Goal: Task Accomplishment & Management: Manage account settings

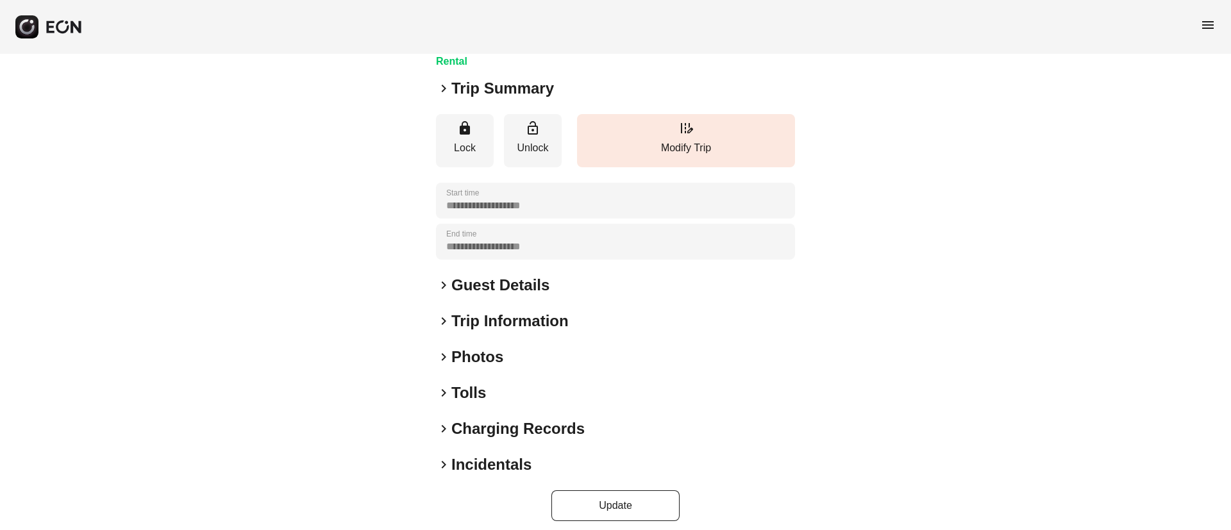
scroll to position [110, 0]
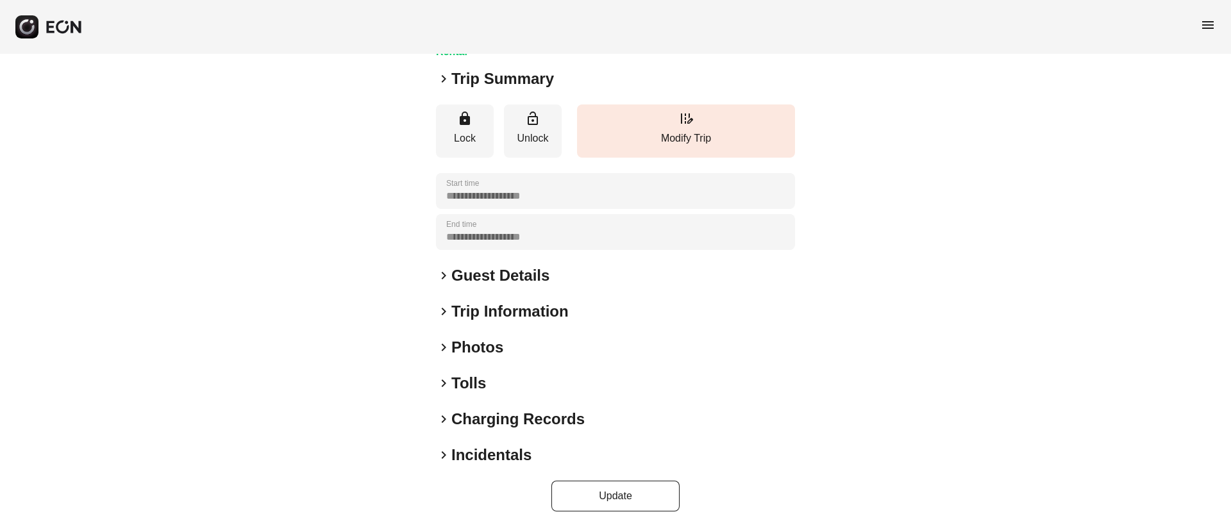
click at [594, 352] on div "keyboard_arrow_right Photos" at bounding box center [615, 347] width 359 height 21
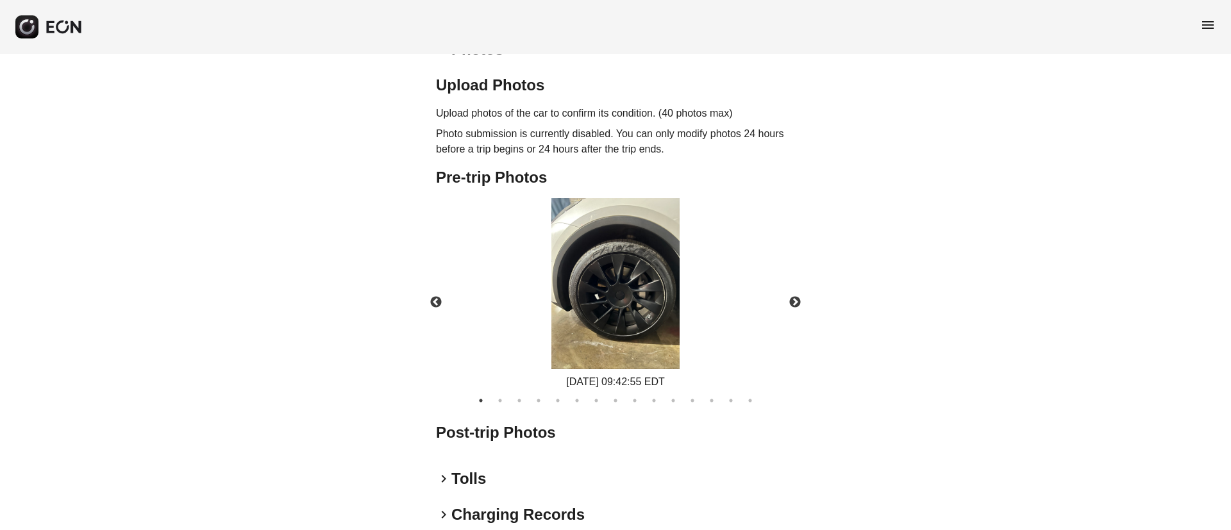
scroll to position [503, 0]
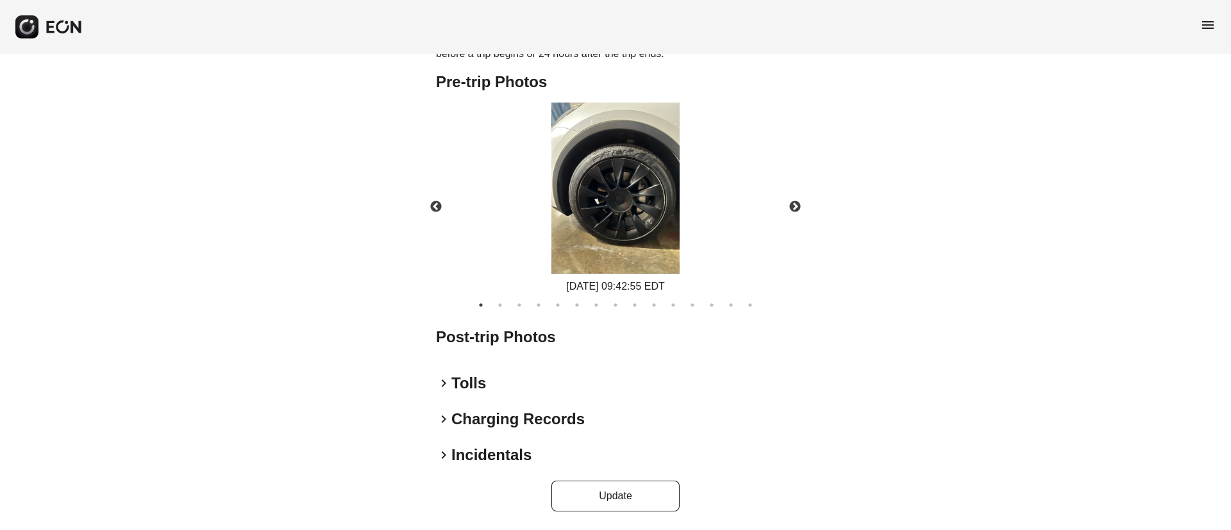
click at [641, 204] on img at bounding box center [616, 188] width 128 height 171
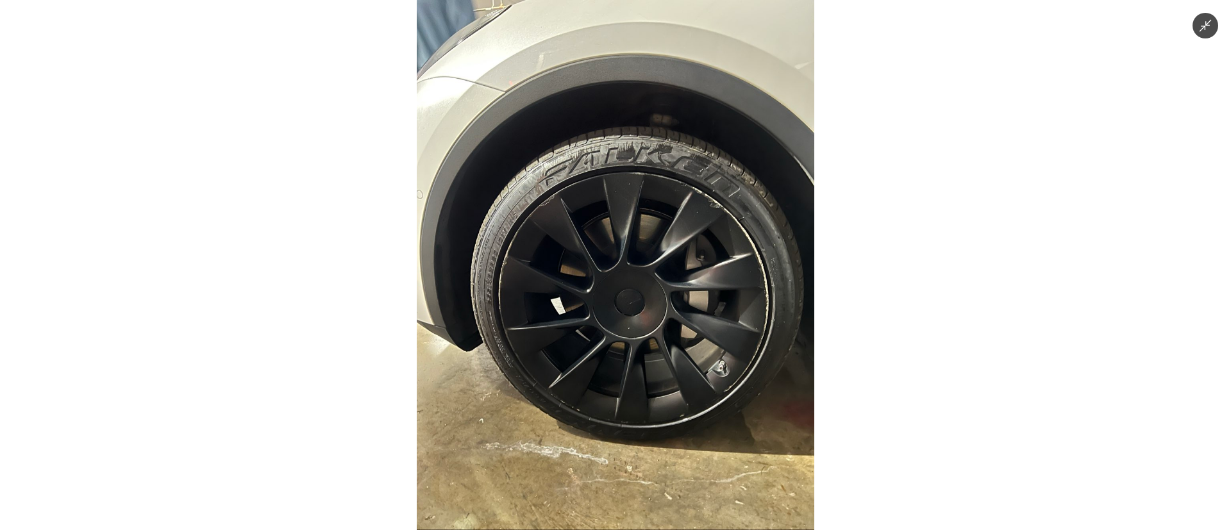
click at [641, 204] on img at bounding box center [616, 265] width 398 height 530
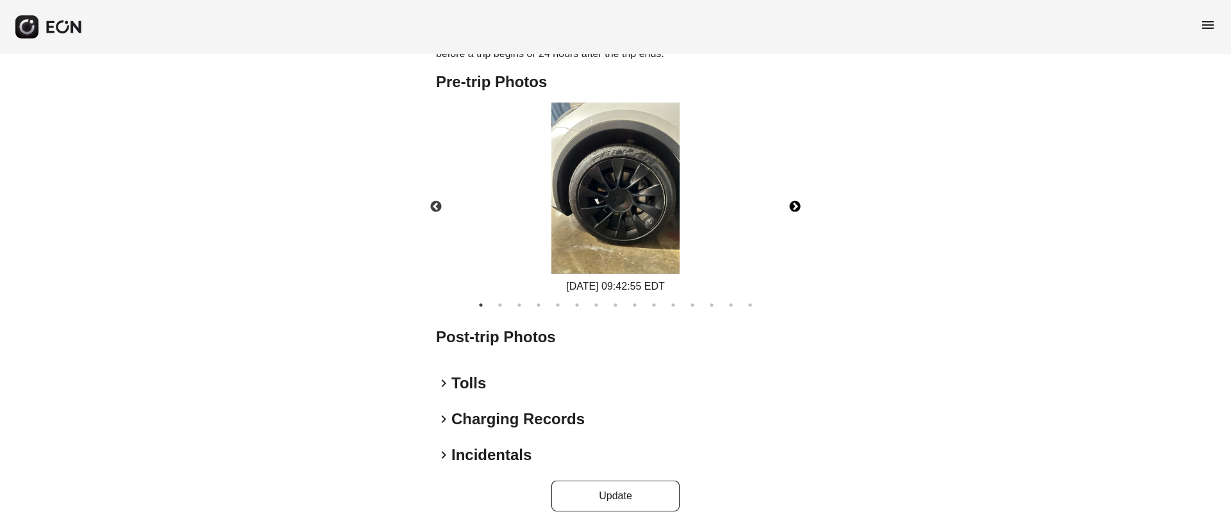
click at [792, 205] on button "Next" at bounding box center [795, 207] width 45 height 45
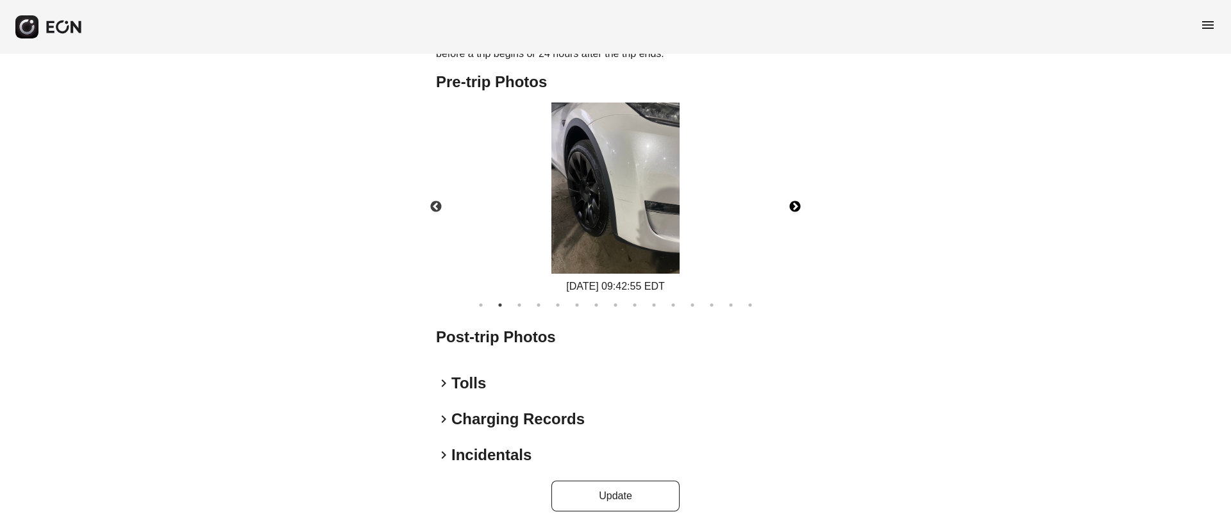
click at [643, 192] on img at bounding box center [616, 188] width 128 height 171
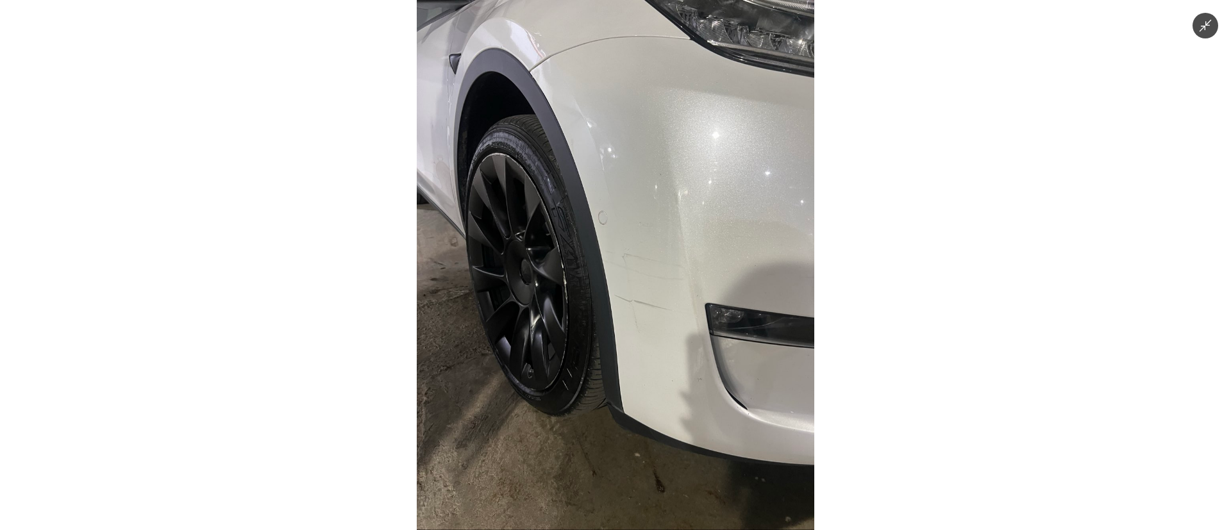
click at [643, 192] on img at bounding box center [616, 265] width 398 height 530
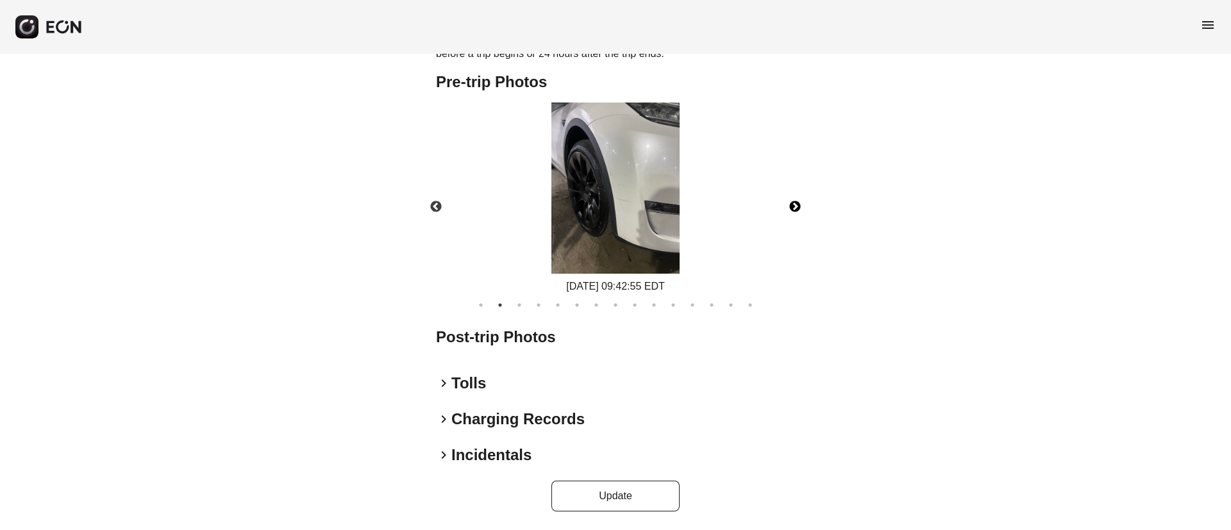
click at [797, 208] on button "Next" at bounding box center [795, 207] width 45 height 45
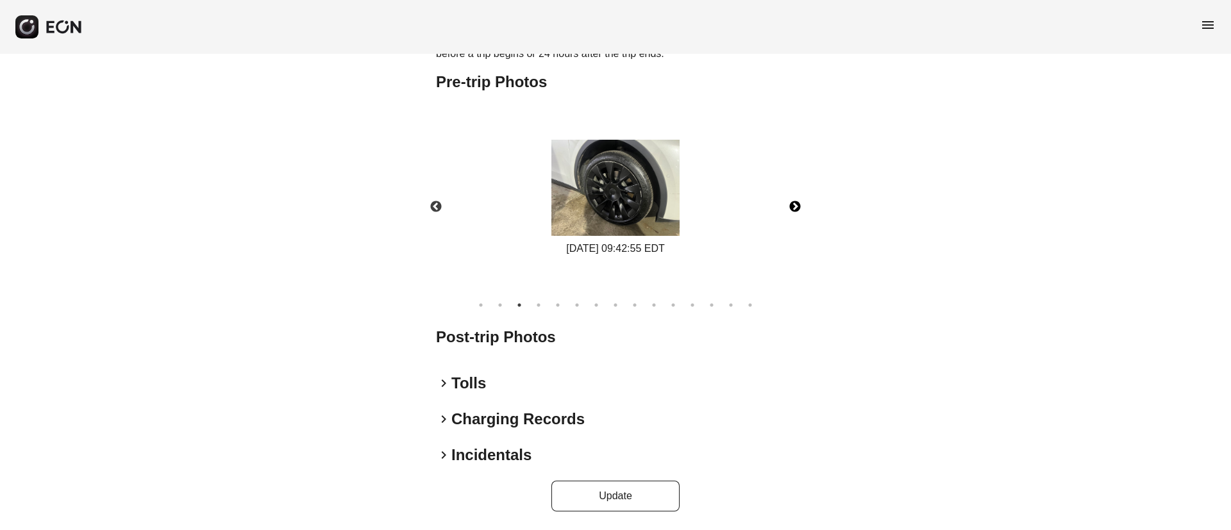
click at [797, 208] on button "Next" at bounding box center [795, 207] width 45 height 45
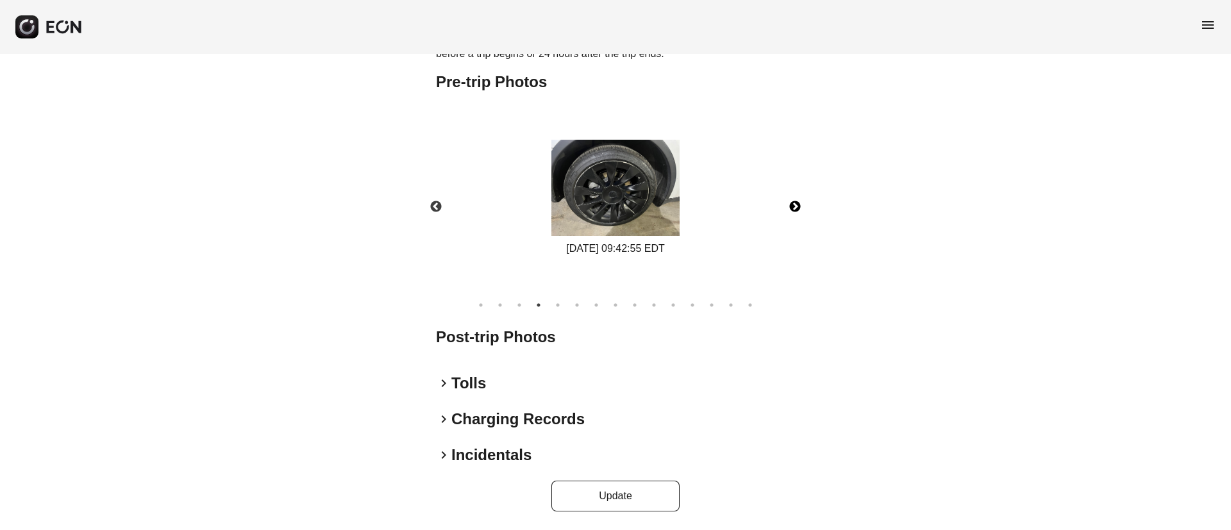
click at [797, 208] on button "Next" at bounding box center [795, 207] width 45 height 45
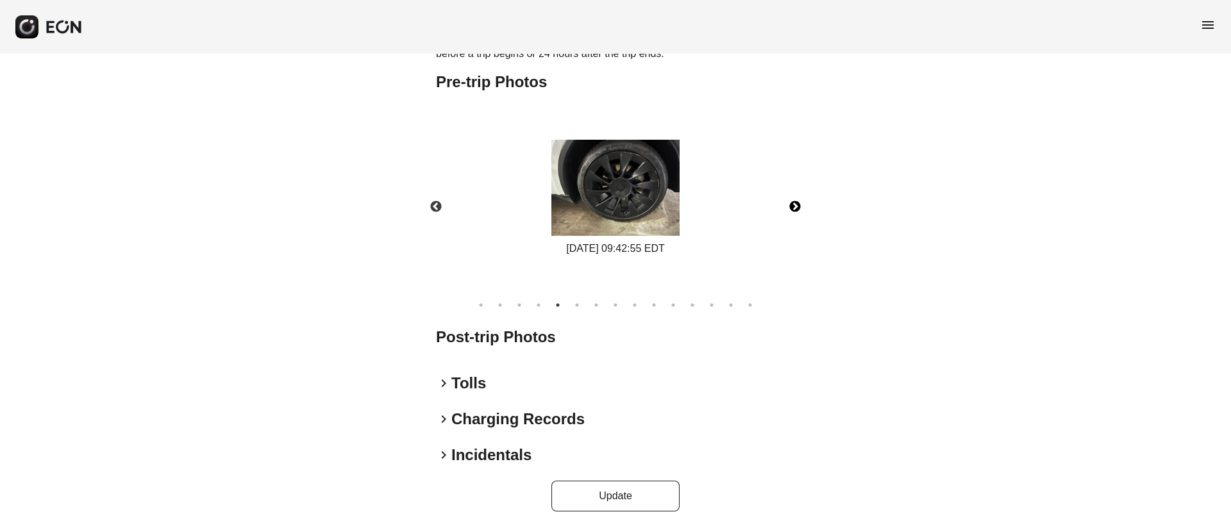
click at [666, 200] on img at bounding box center [616, 188] width 128 height 96
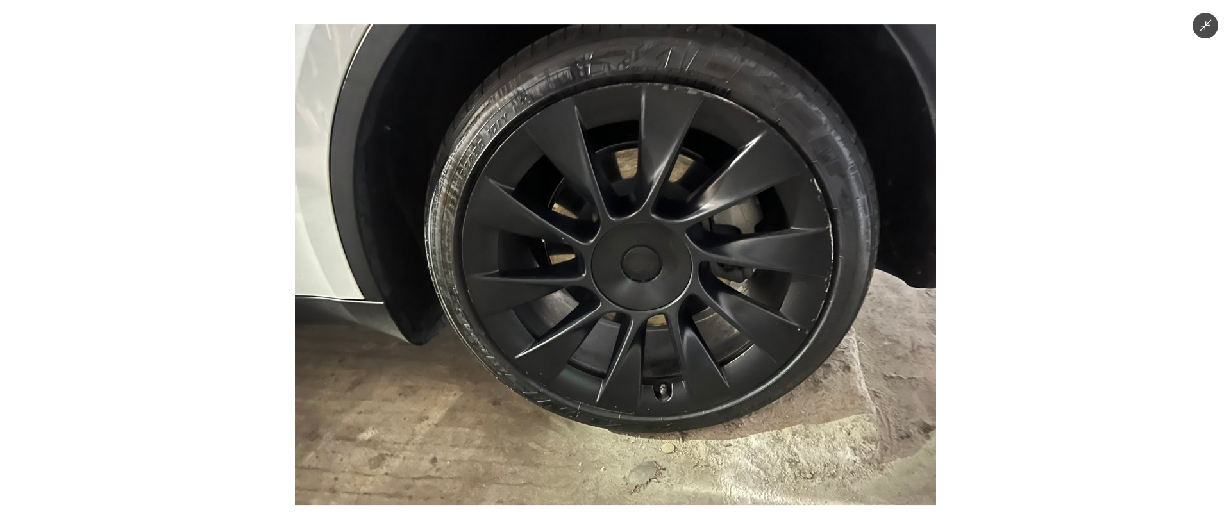
click at [666, 200] on img at bounding box center [615, 264] width 641 height 481
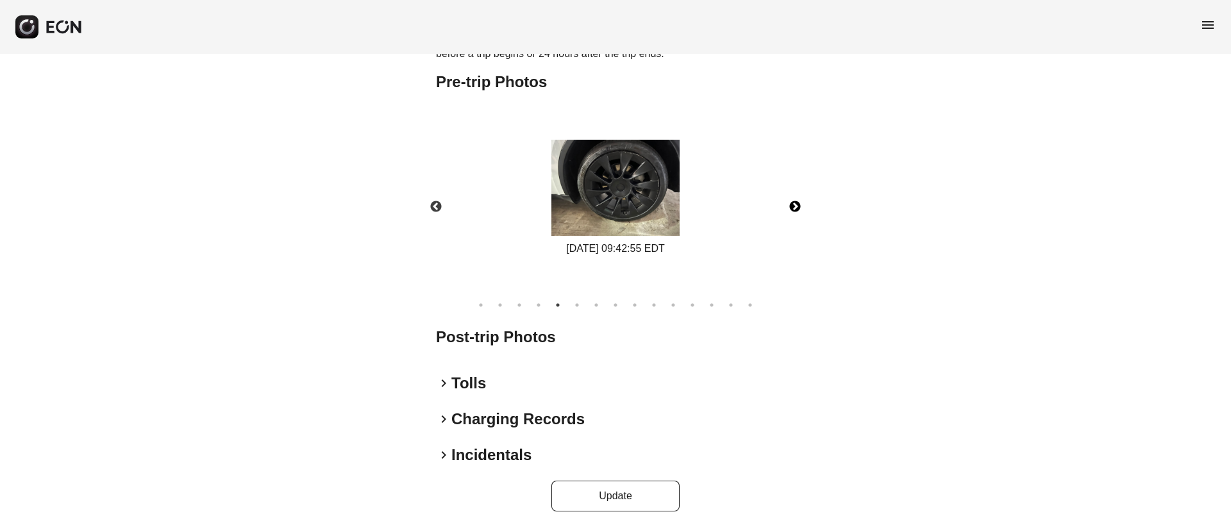
click at [792, 216] on button "Next" at bounding box center [795, 207] width 45 height 45
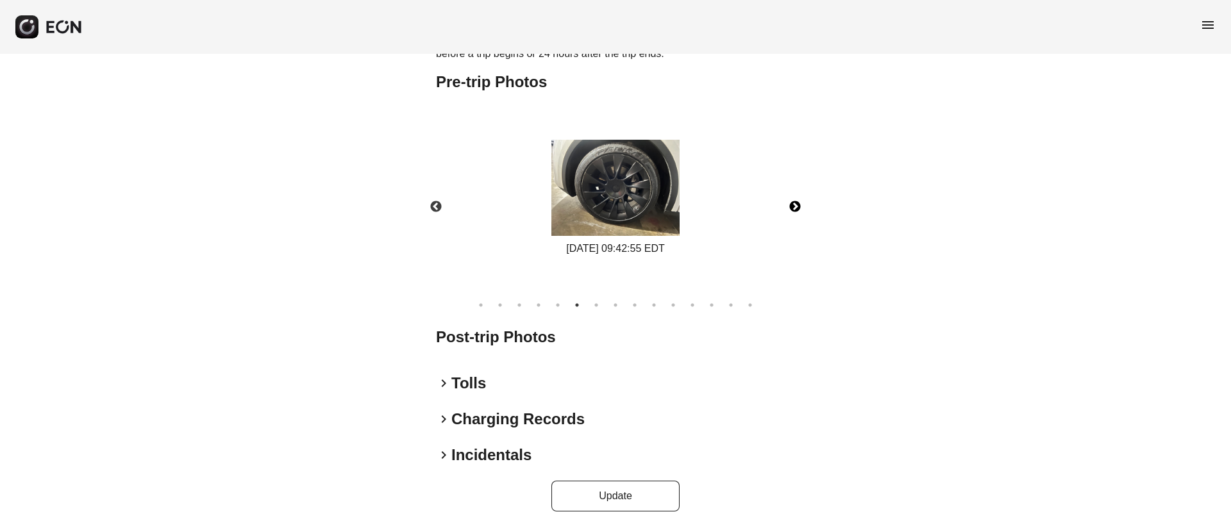
click at [633, 197] on img at bounding box center [616, 188] width 128 height 96
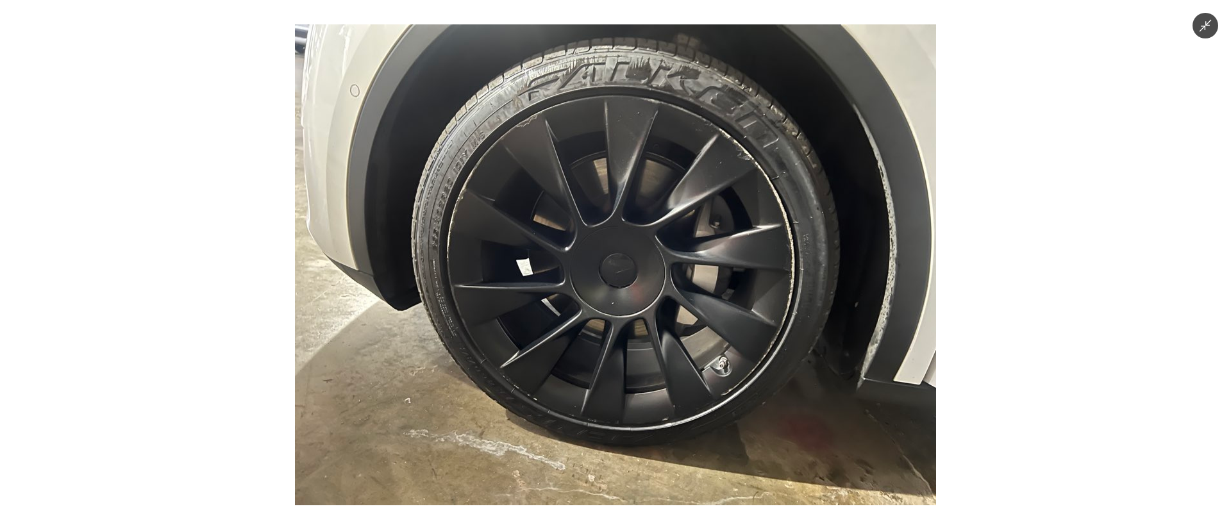
click at [633, 197] on img at bounding box center [615, 264] width 641 height 481
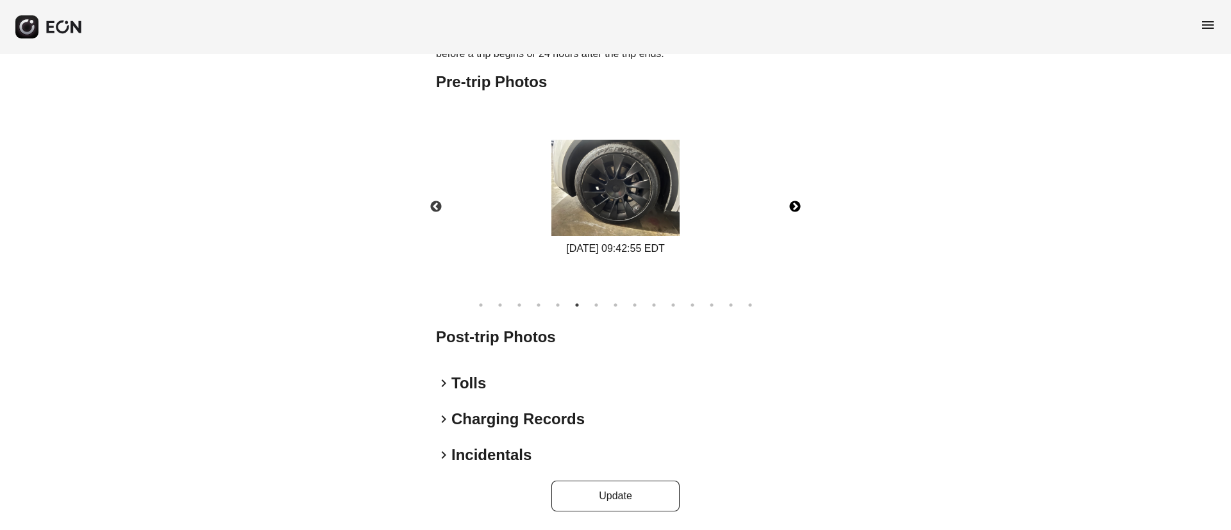
click at [793, 208] on button "Next" at bounding box center [795, 207] width 45 height 45
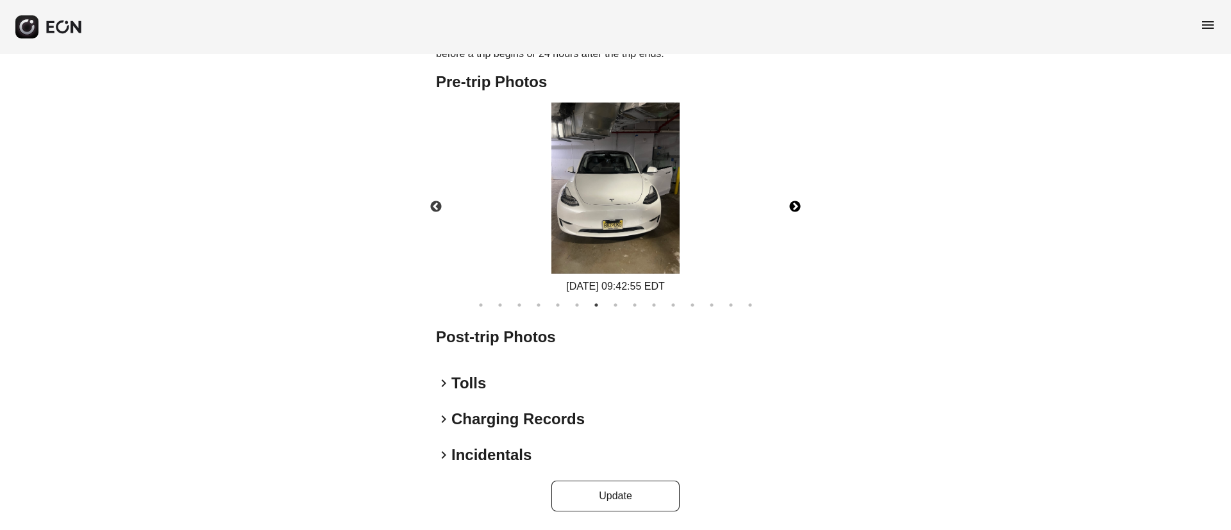
click at [645, 199] on img at bounding box center [616, 188] width 128 height 171
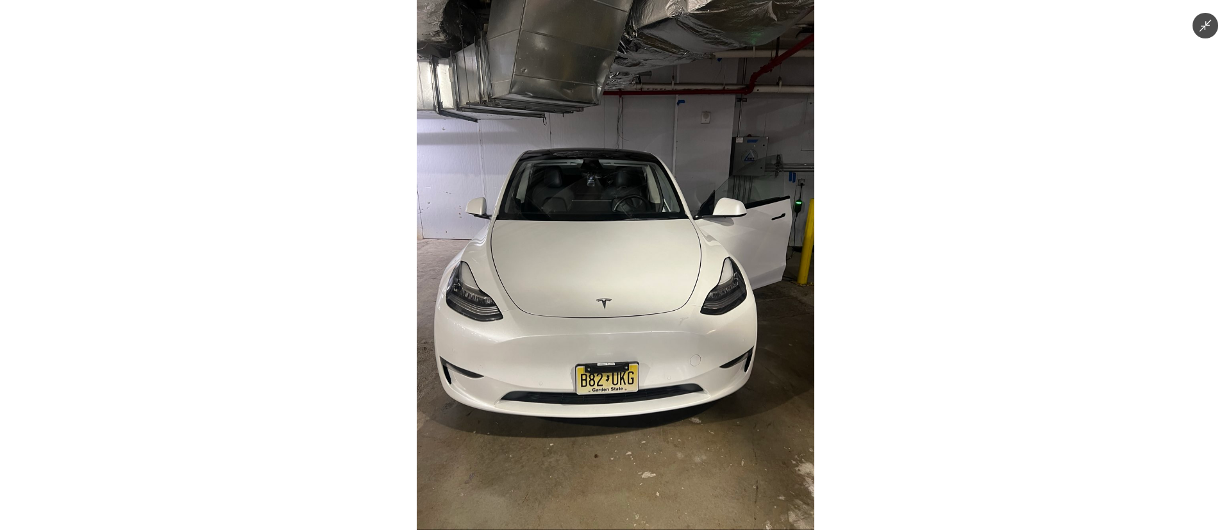
click at [717, 255] on img at bounding box center [616, 265] width 398 height 530
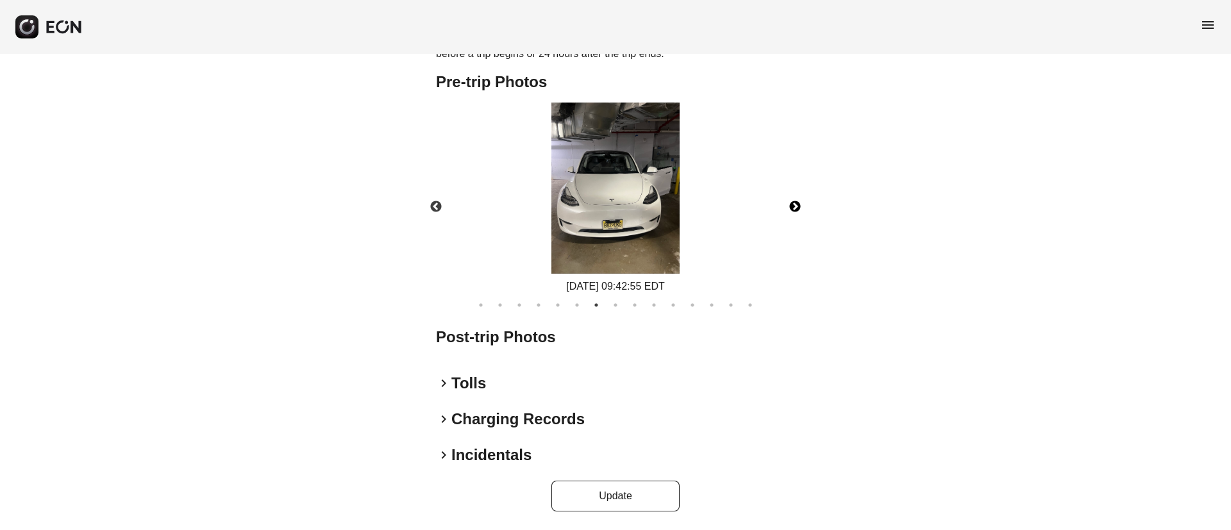
click at [789, 214] on button "Next" at bounding box center [795, 207] width 45 height 45
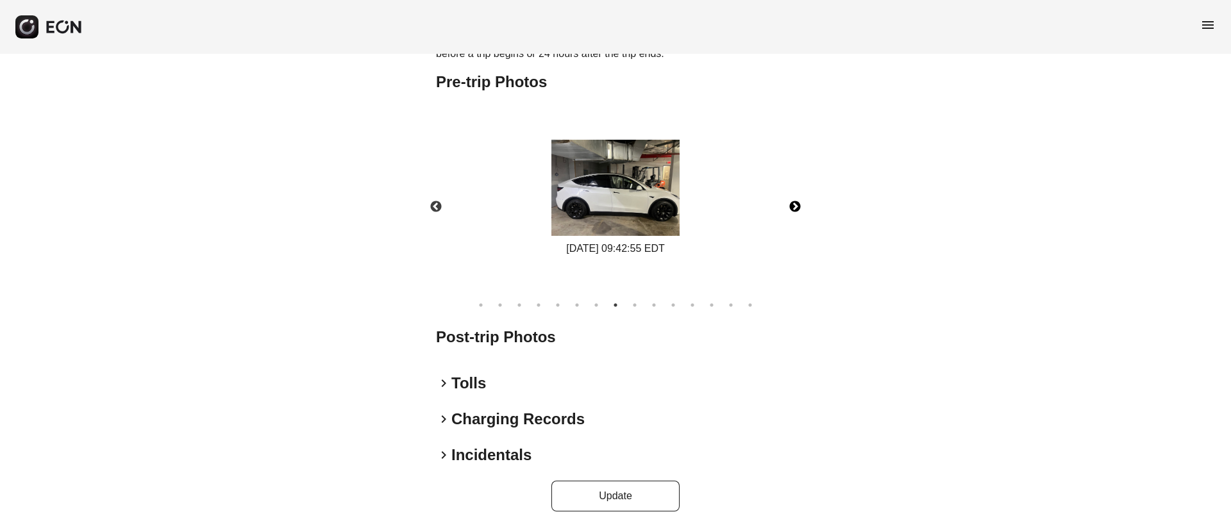
click at [789, 214] on button "Next" at bounding box center [795, 207] width 45 height 45
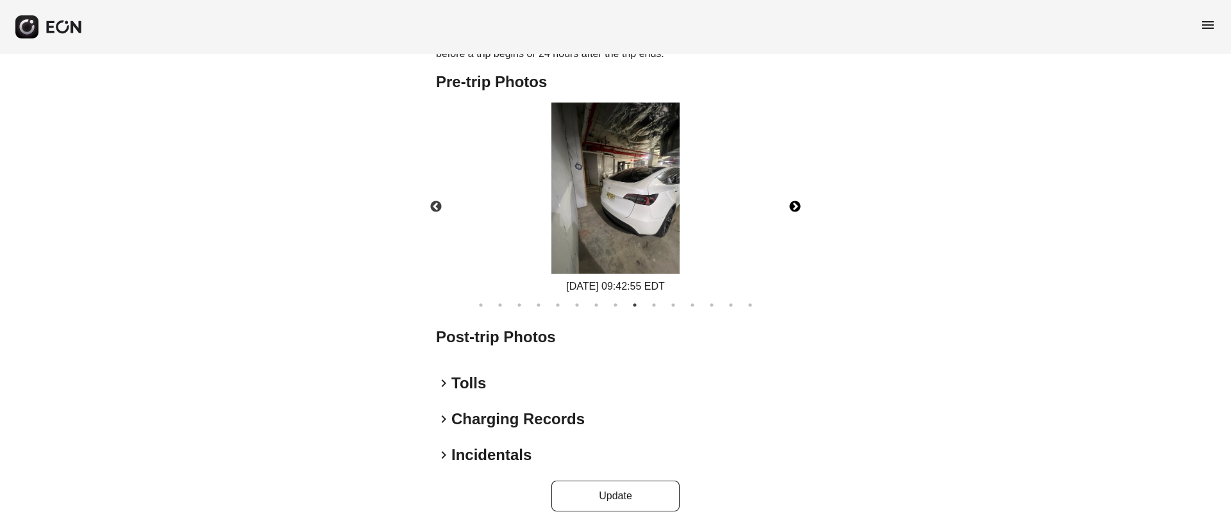
click at [607, 207] on img at bounding box center [616, 188] width 128 height 171
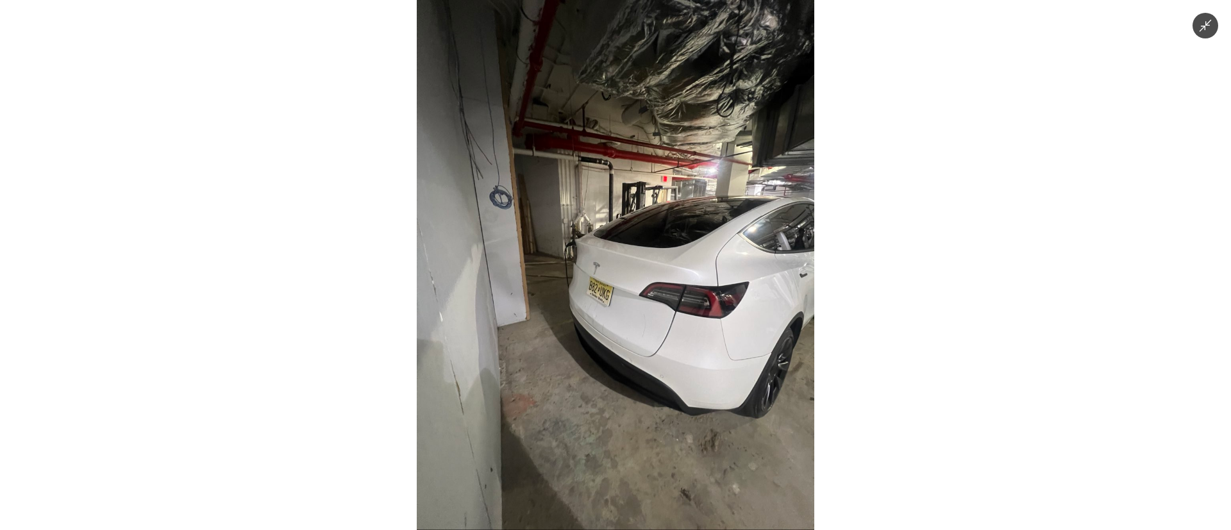
click at [607, 207] on img at bounding box center [616, 265] width 398 height 530
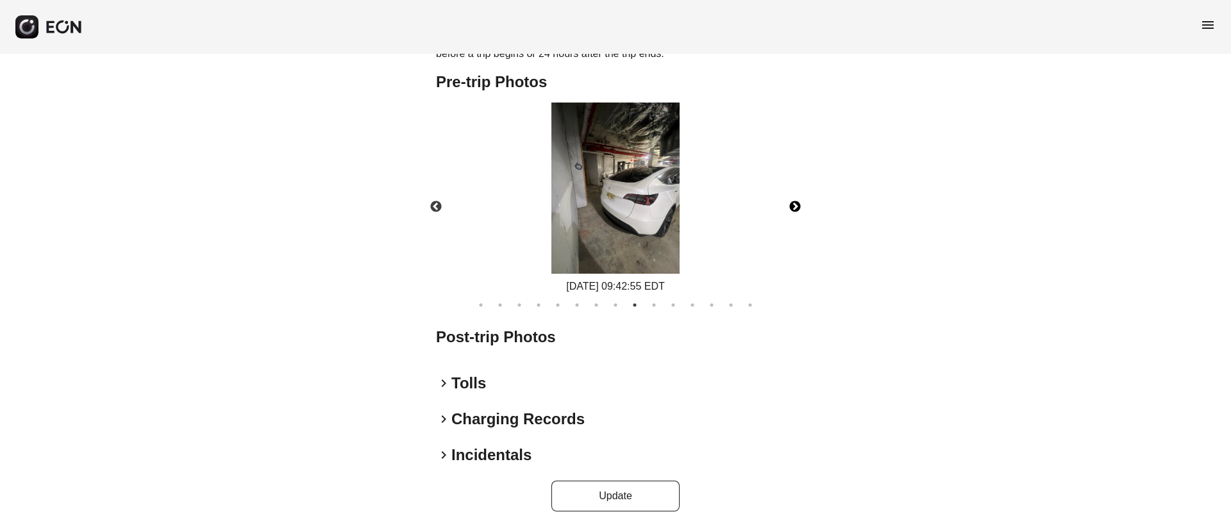
click at [792, 199] on button "Next" at bounding box center [795, 207] width 45 height 45
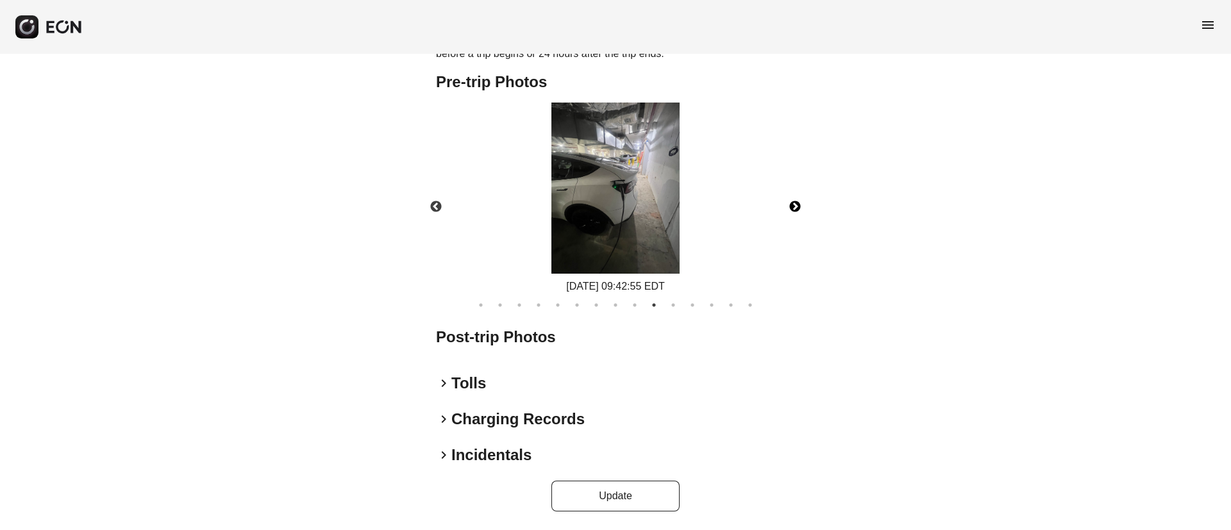
click at [792, 199] on button "Next" at bounding box center [795, 207] width 45 height 45
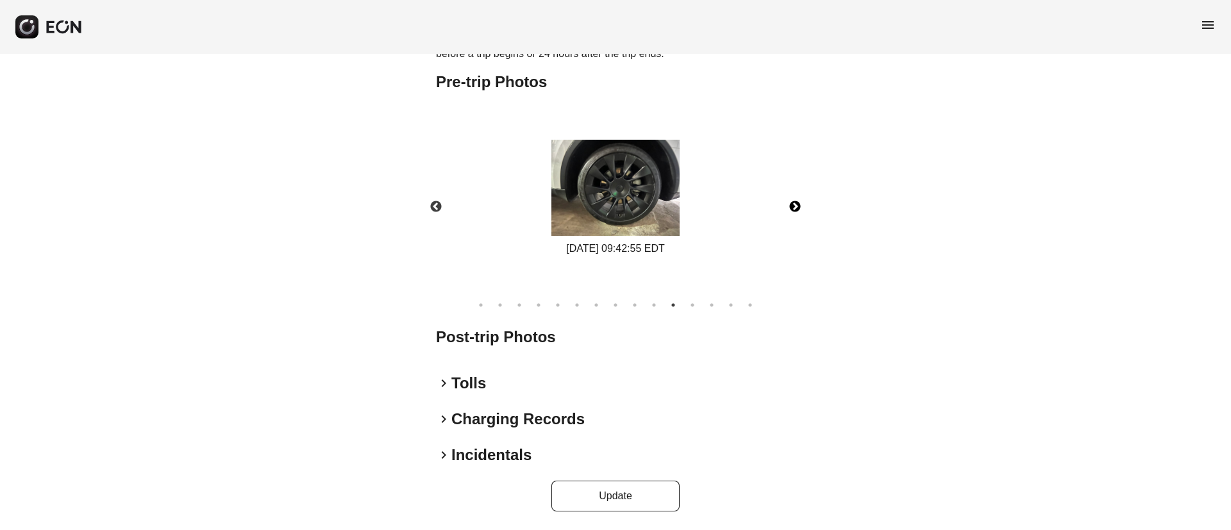
click at [792, 199] on button "Next" at bounding box center [795, 207] width 45 height 45
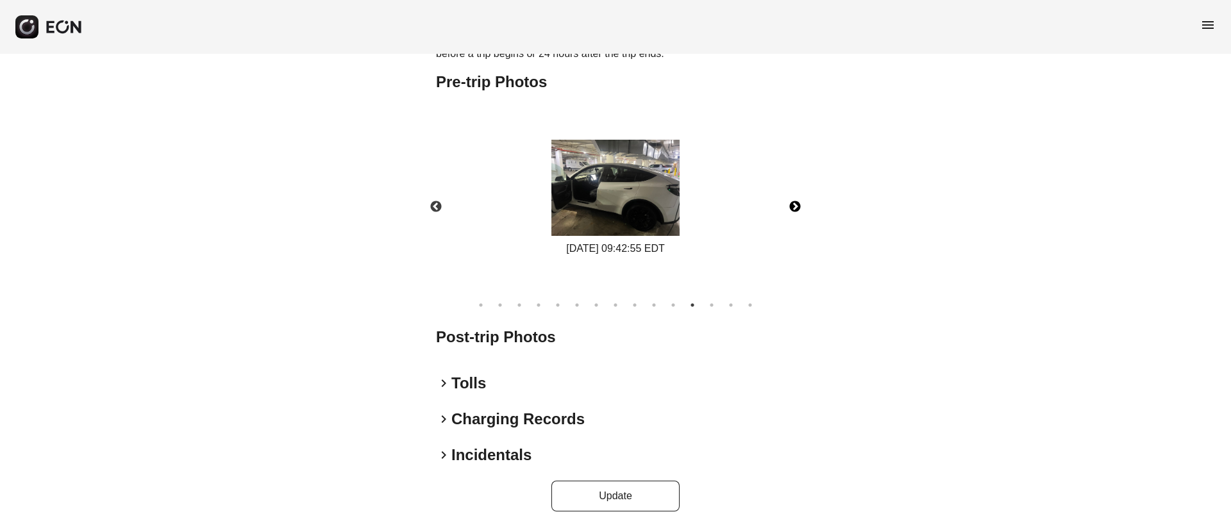
click at [792, 199] on button "Next" at bounding box center [795, 207] width 45 height 45
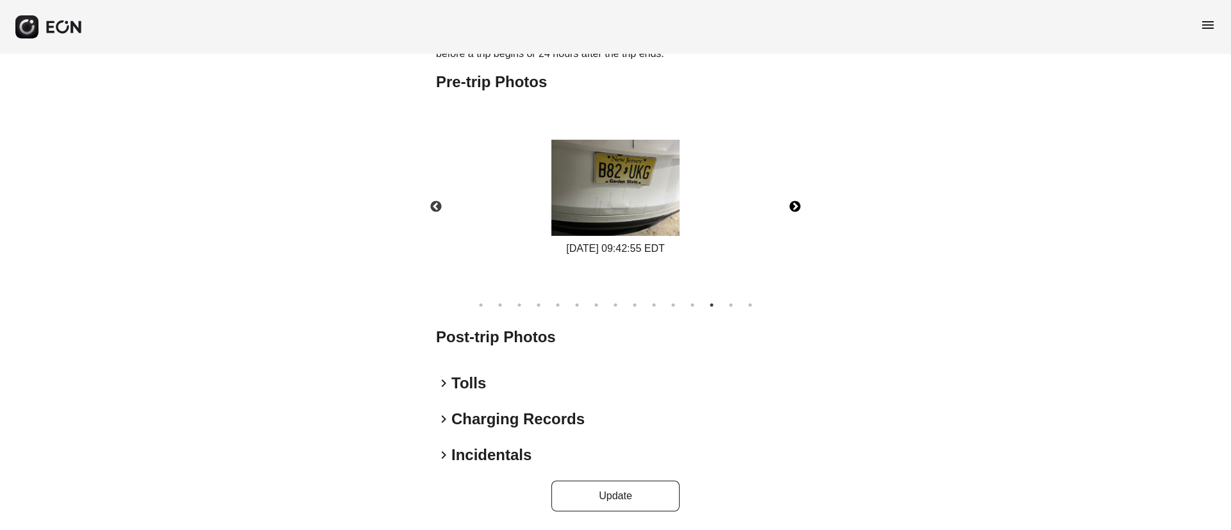
click at [642, 199] on img at bounding box center [616, 188] width 128 height 96
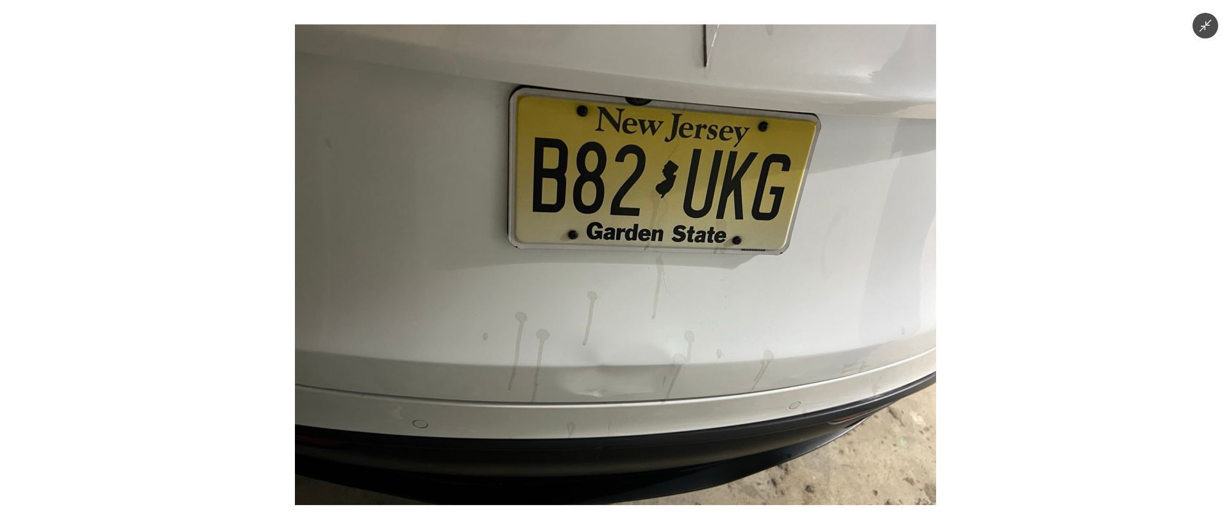
click at [642, 199] on img at bounding box center [615, 264] width 641 height 481
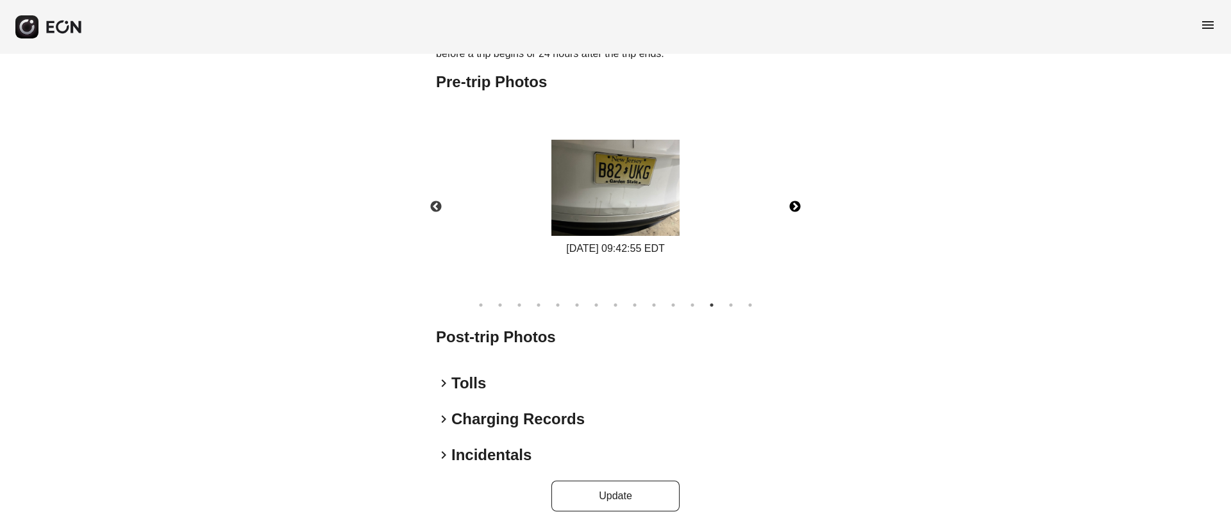
click at [807, 207] on button "Next" at bounding box center [795, 207] width 45 height 45
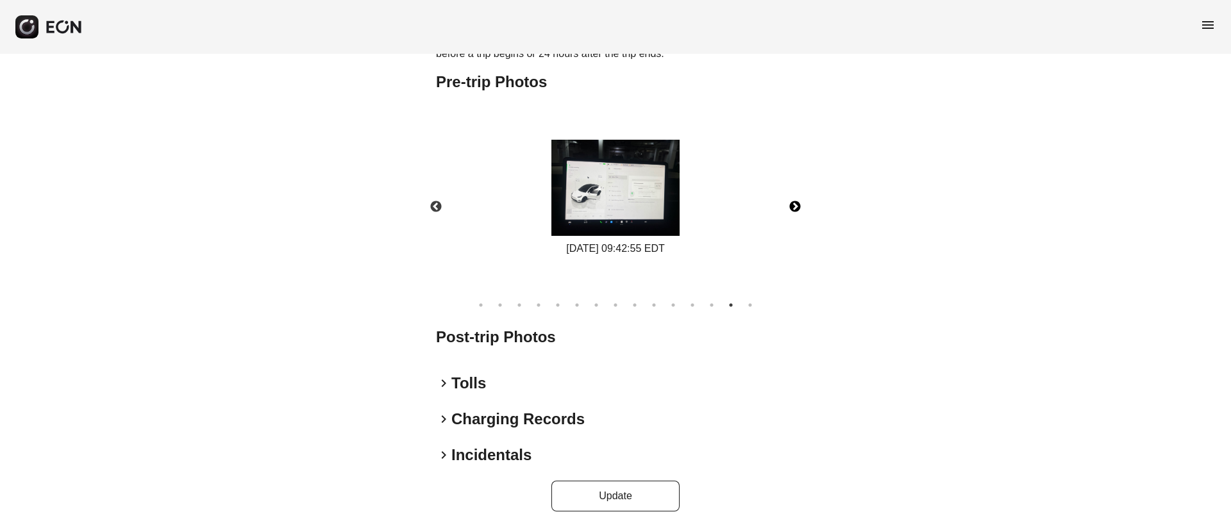
click at [645, 217] on img at bounding box center [616, 188] width 128 height 96
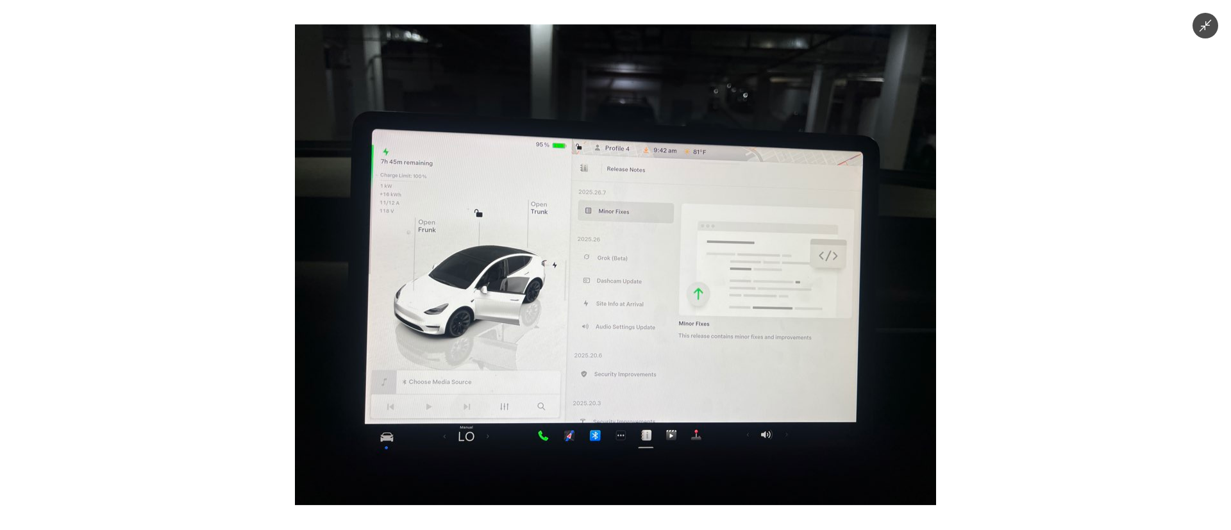
click at [645, 217] on img at bounding box center [615, 264] width 641 height 481
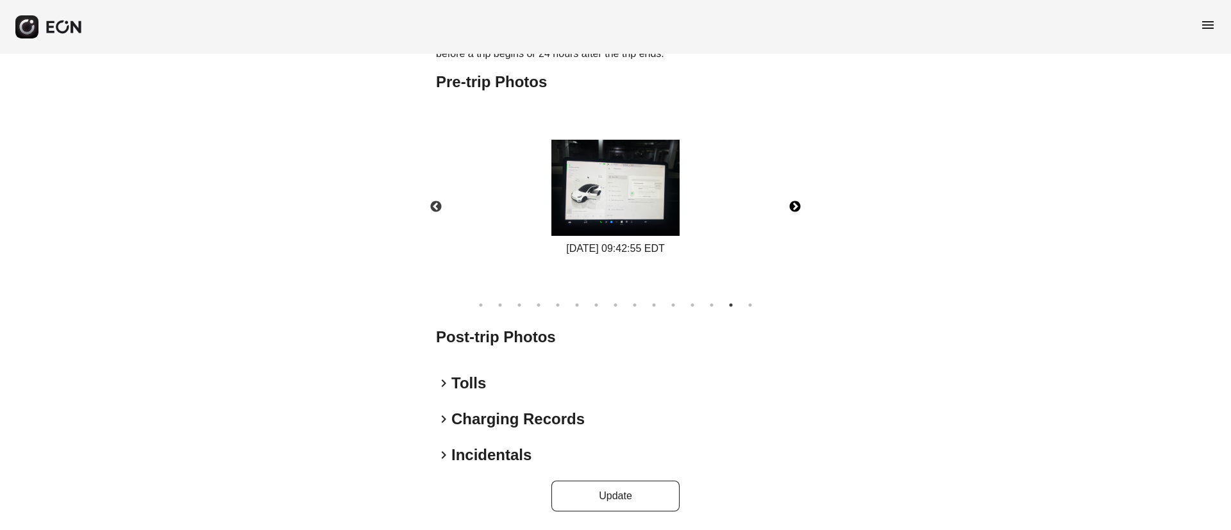
click at [645, 217] on img at bounding box center [616, 188] width 128 height 96
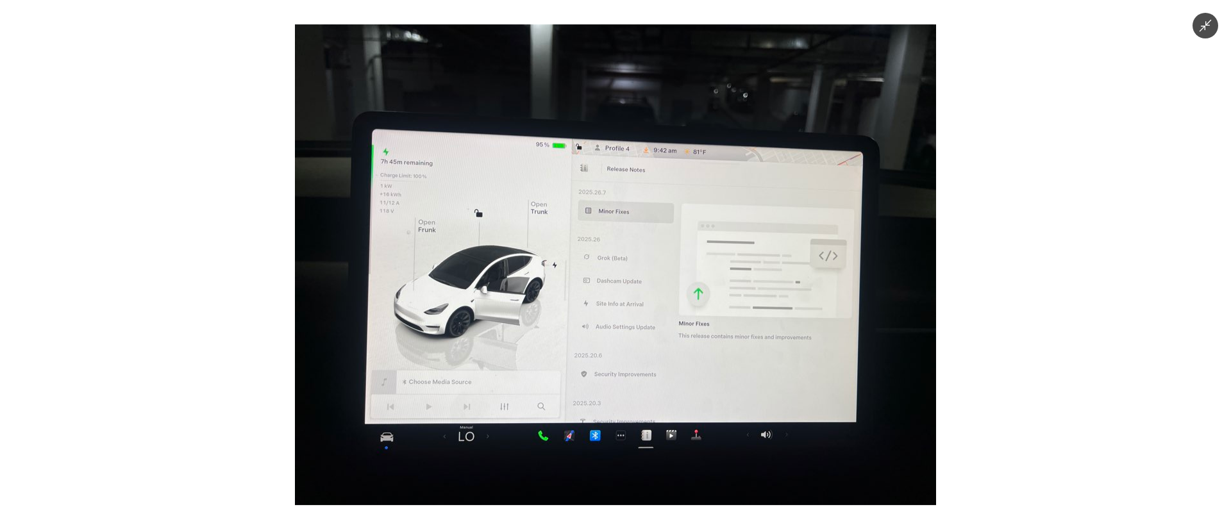
click at [645, 217] on img at bounding box center [615, 264] width 641 height 481
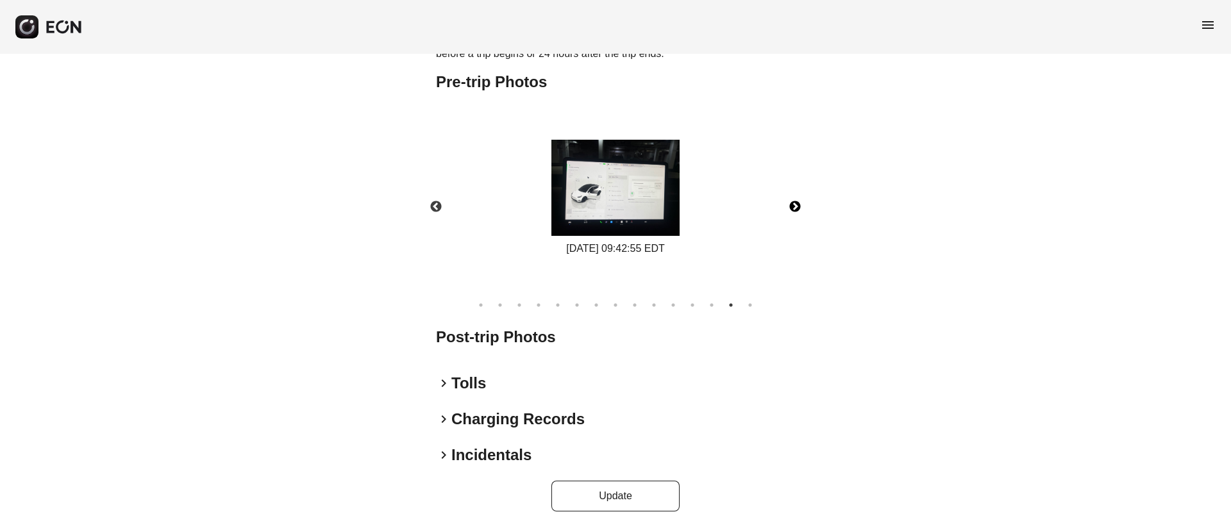
click at [645, 217] on img at bounding box center [616, 188] width 128 height 96
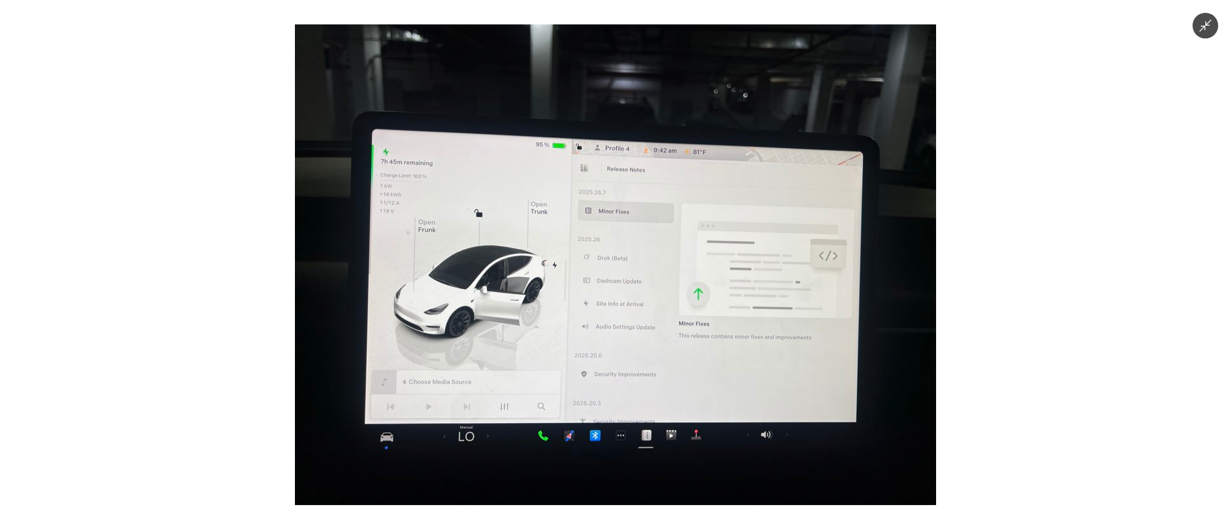
click at [645, 217] on img at bounding box center [615, 264] width 641 height 481
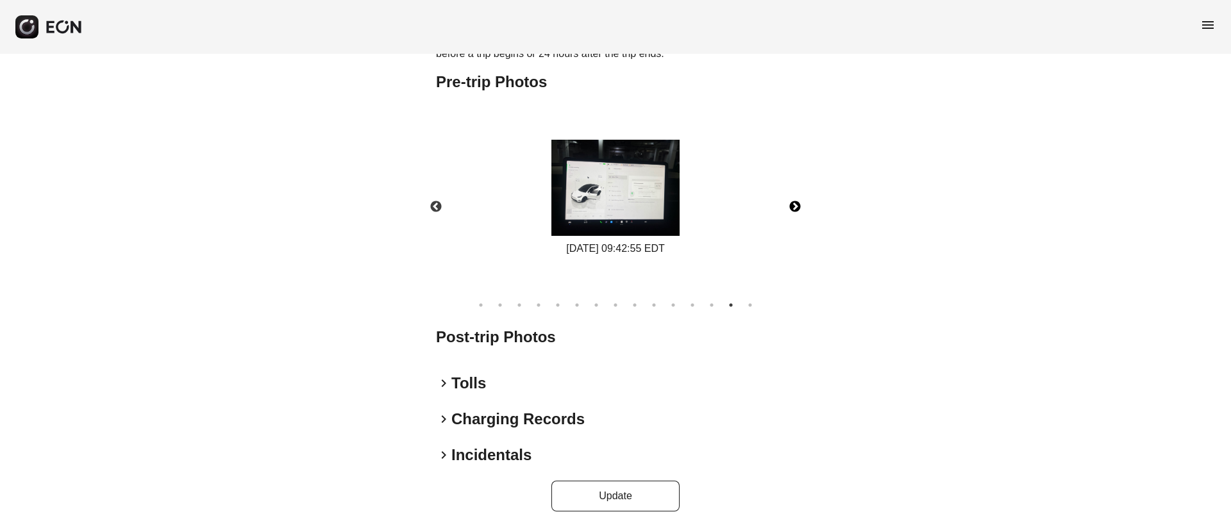
click at [645, 217] on img at bounding box center [616, 188] width 128 height 96
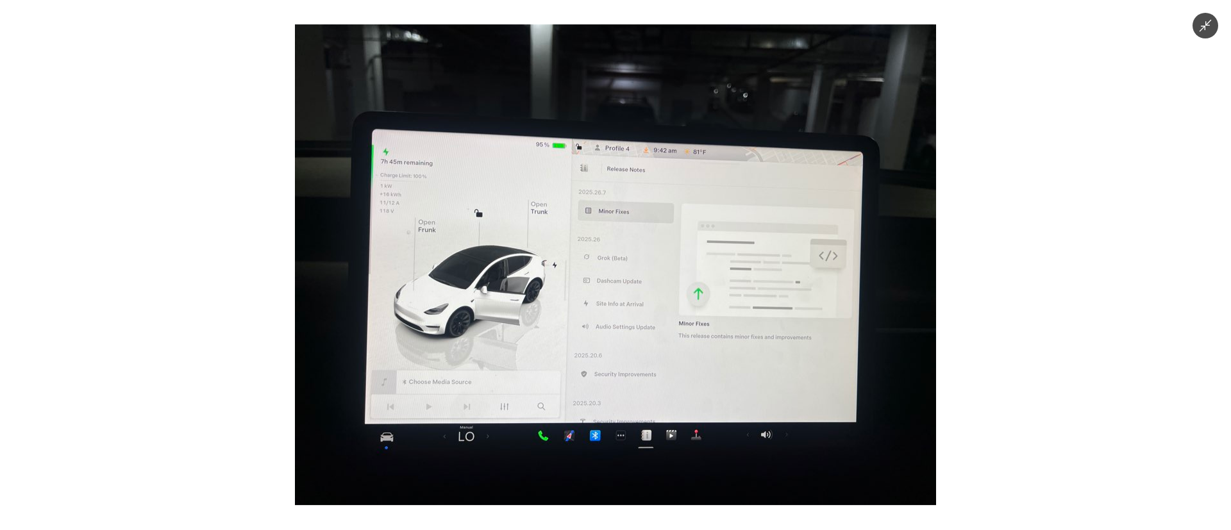
click at [645, 217] on img at bounding box center [615, 264] width 641 height 481
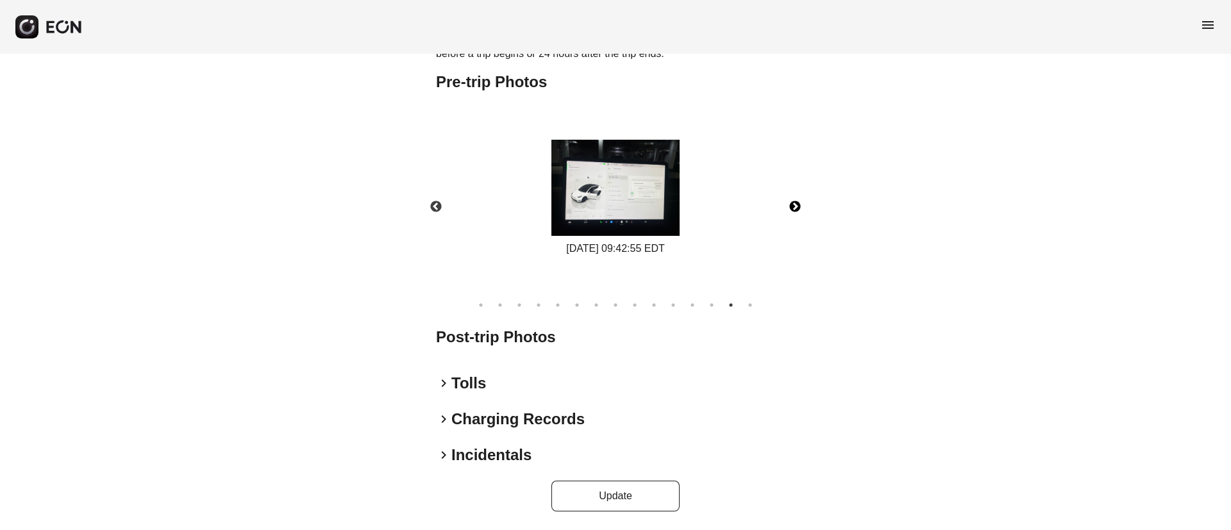
click at [623, 230] on img at bounding box center [616, 188] width 128 height 96
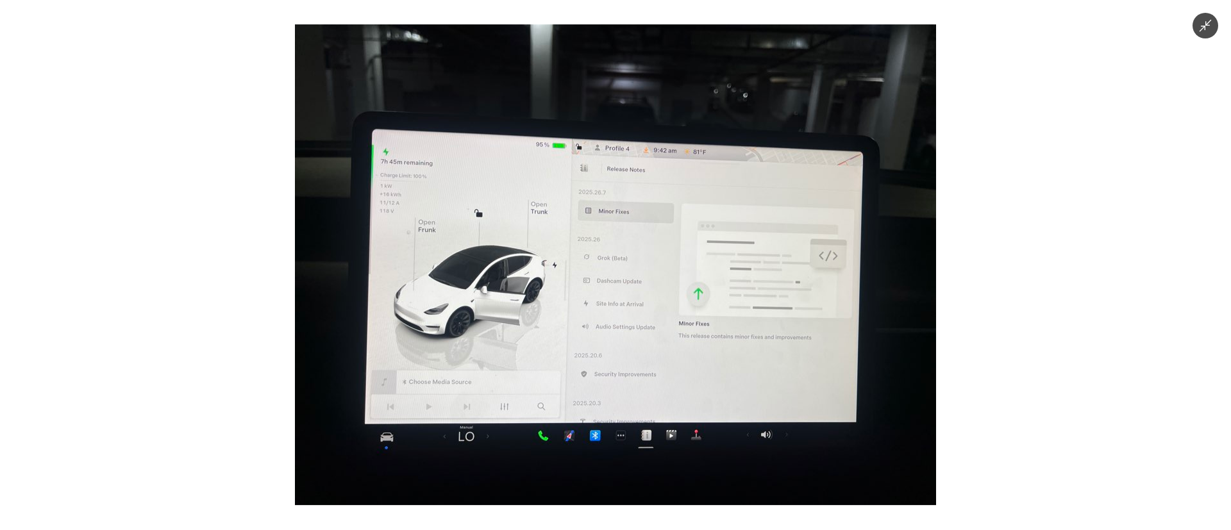
click at [623, 230] on img at bounding box center [615, 264] width 641 height 481
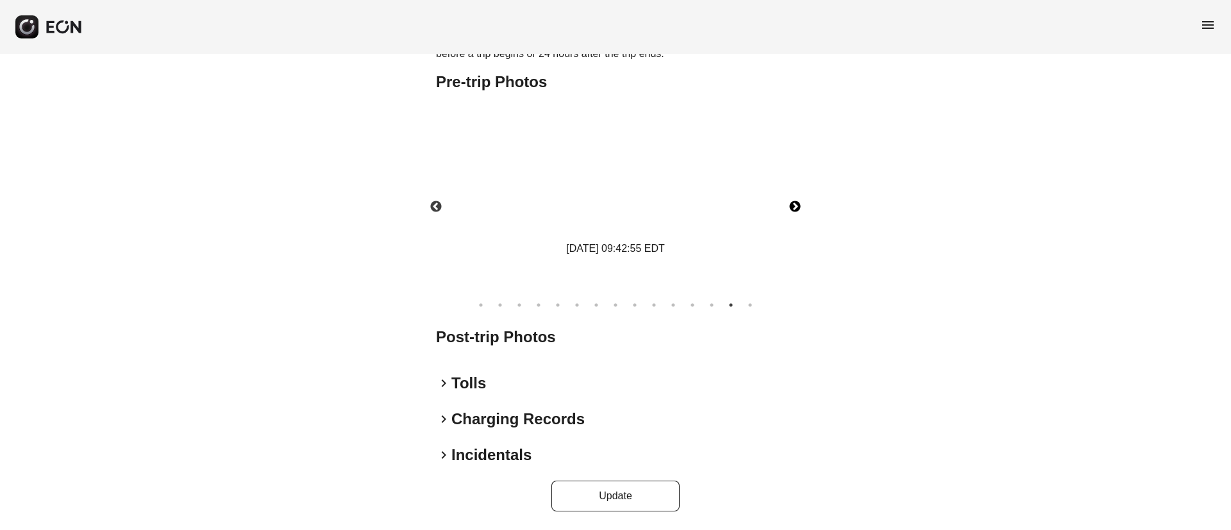
click at [623, 230] on img at bounding box center [616, 188] width 128 height 96
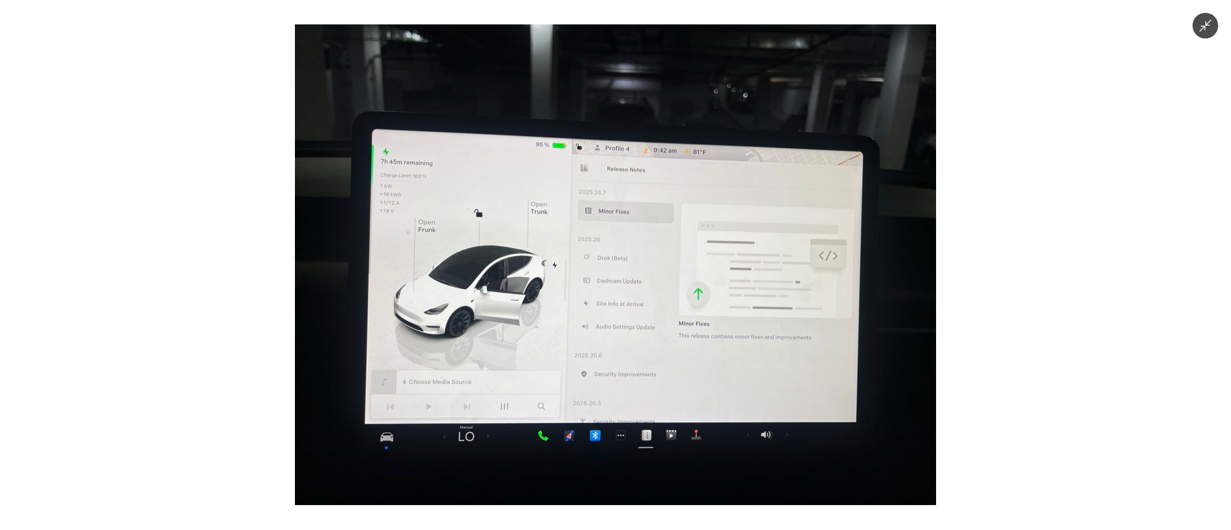
click at [623, 230] on img at bounding box center [615, 264] width 641 height 481
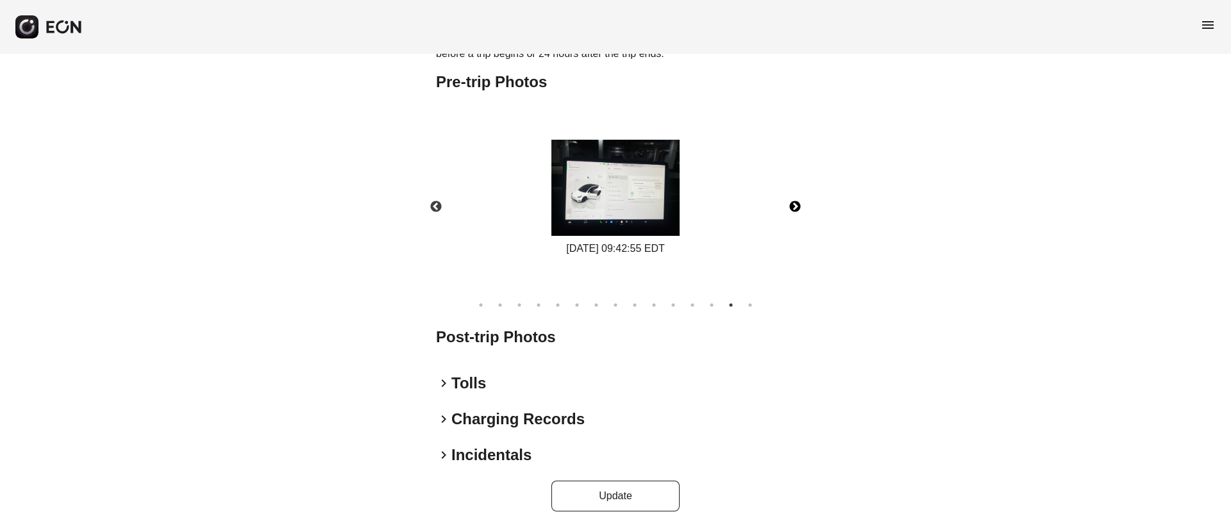
click at [623, 230] on img at bounding box center [616, 188] width 128 height 96
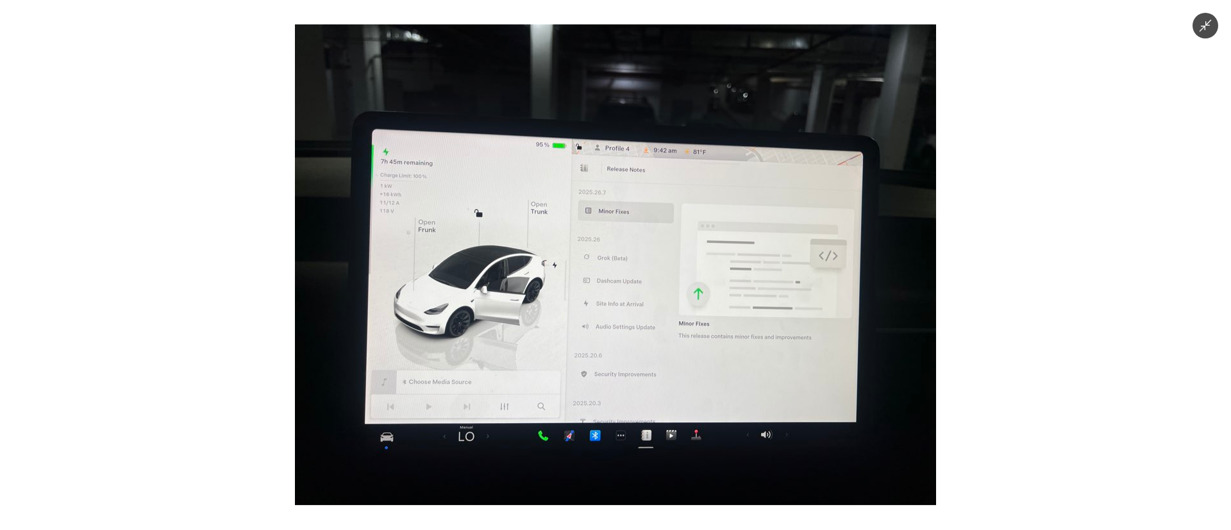
click at [623, 230] on img at bounding box center [615, 264] width 641 height 481
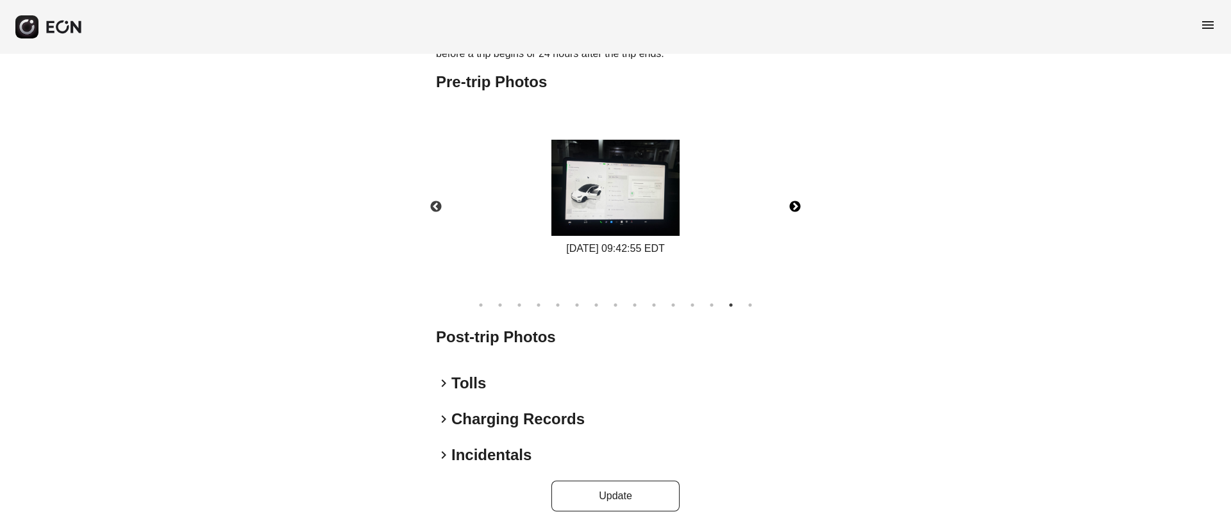
click at [804, 210] on button "Next" at bounding box center [795, 207] width 45 height 45
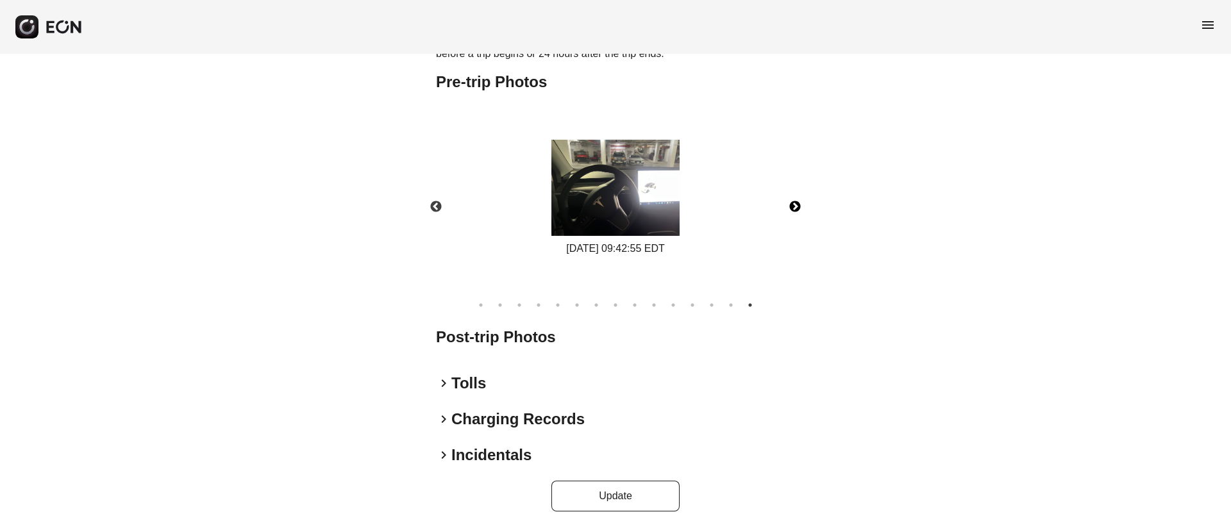
click at [663, 212] on img at bounding box center [616, 188] width 128 height 96
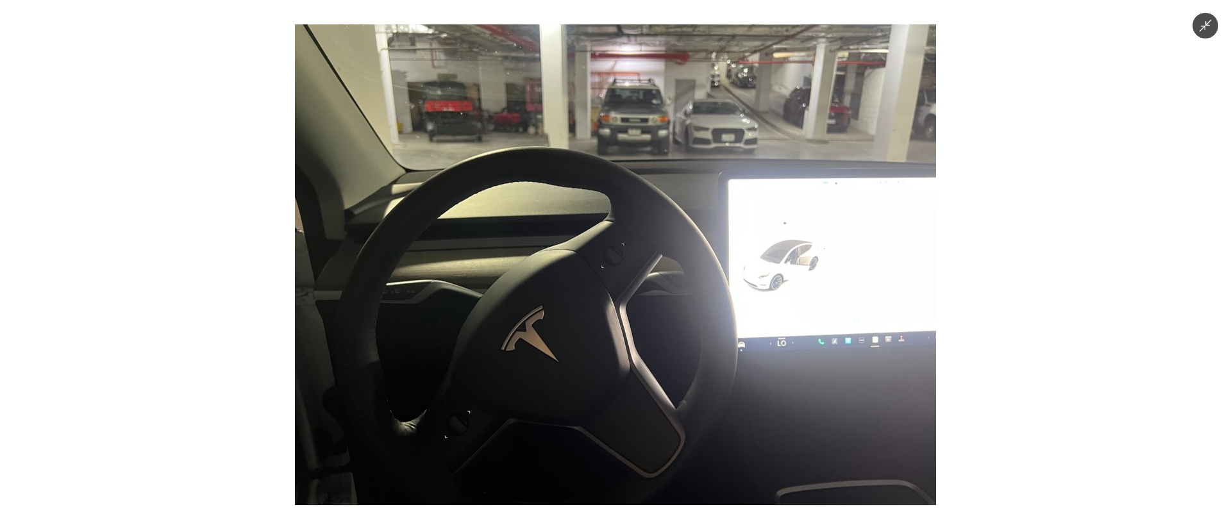
click at [663, 212] on img at bounding box center [615, 264] width 641 height 481
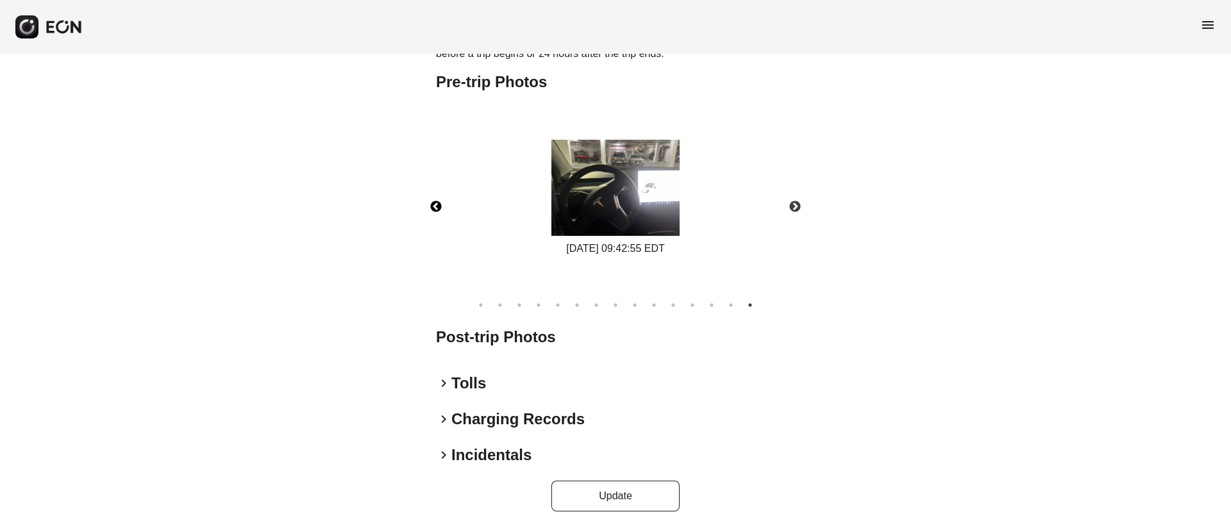
click at [441, 207] on button "Previous" at bounding box center [436, 207] width 45 height 45
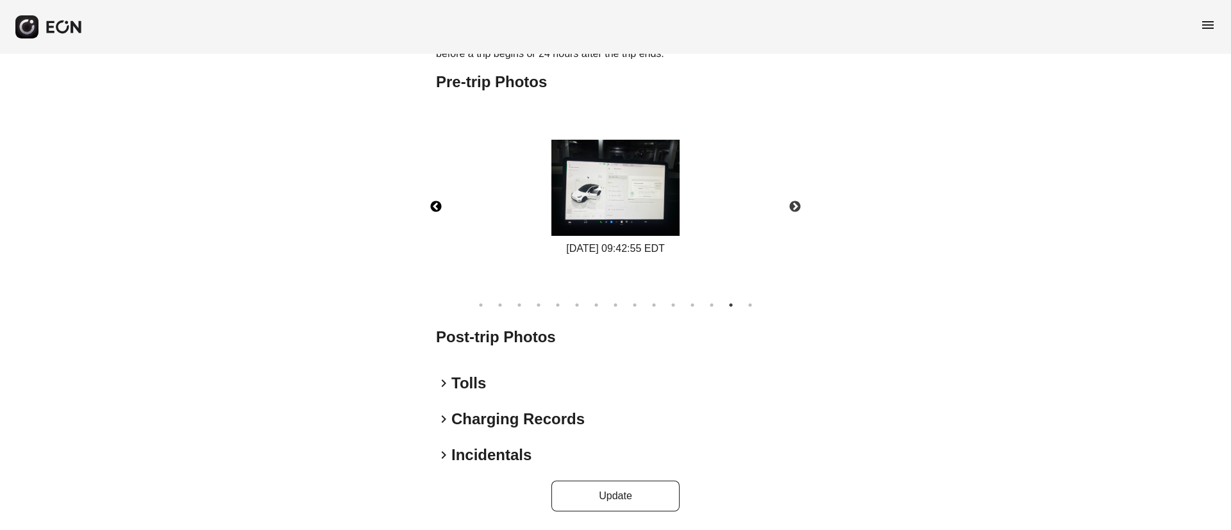
click at [657, 212] on img at bounding box center [616, 188] width 128 height 96
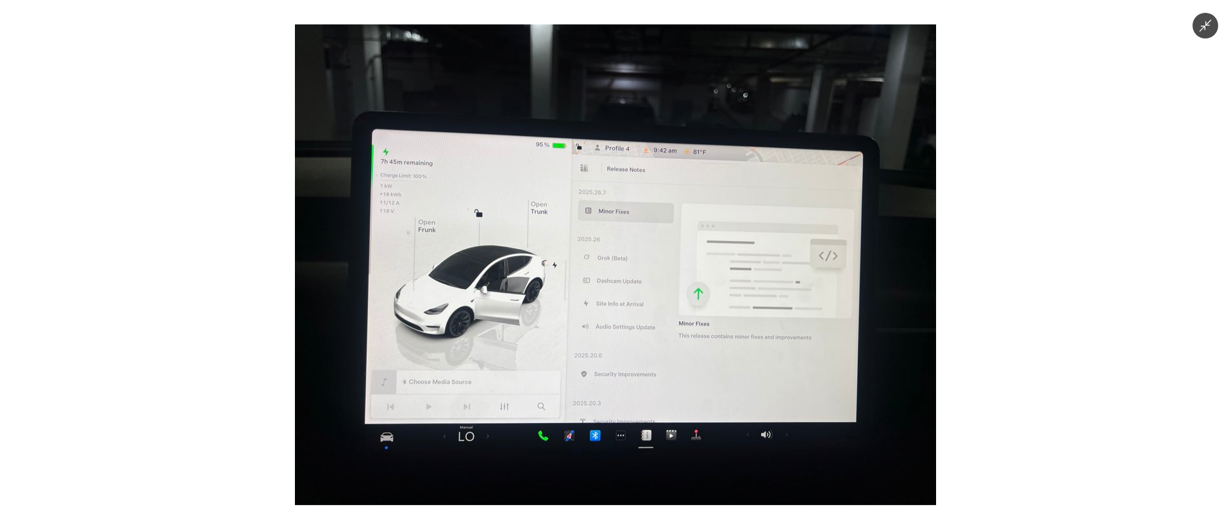
click at [625, 190] on img at bounding box center [615, 264] width 641 height 481
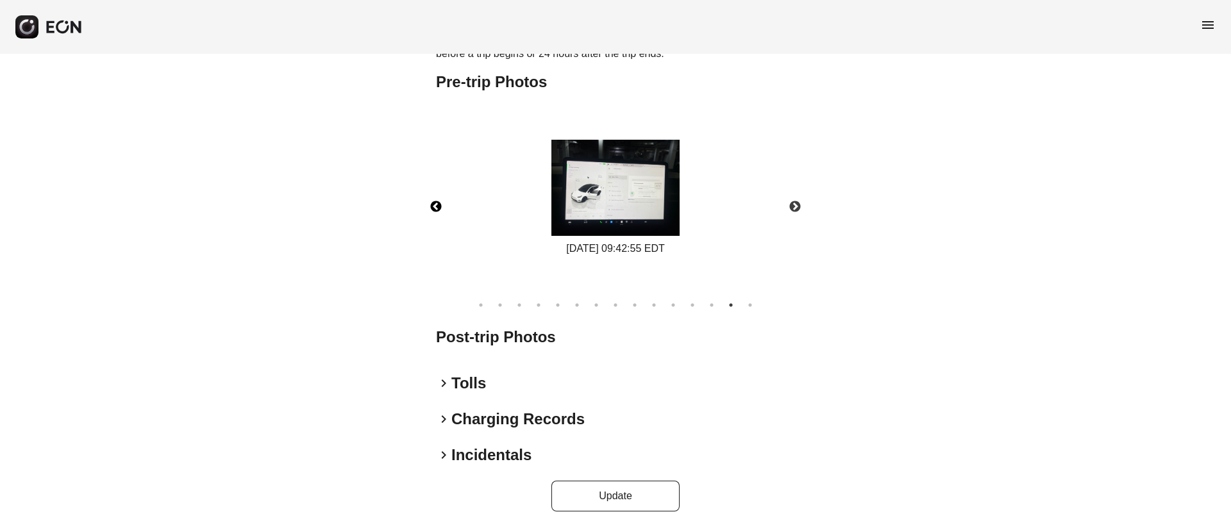
click at [625, 190] on img at bounding box center [616, 188] width 128 height 96
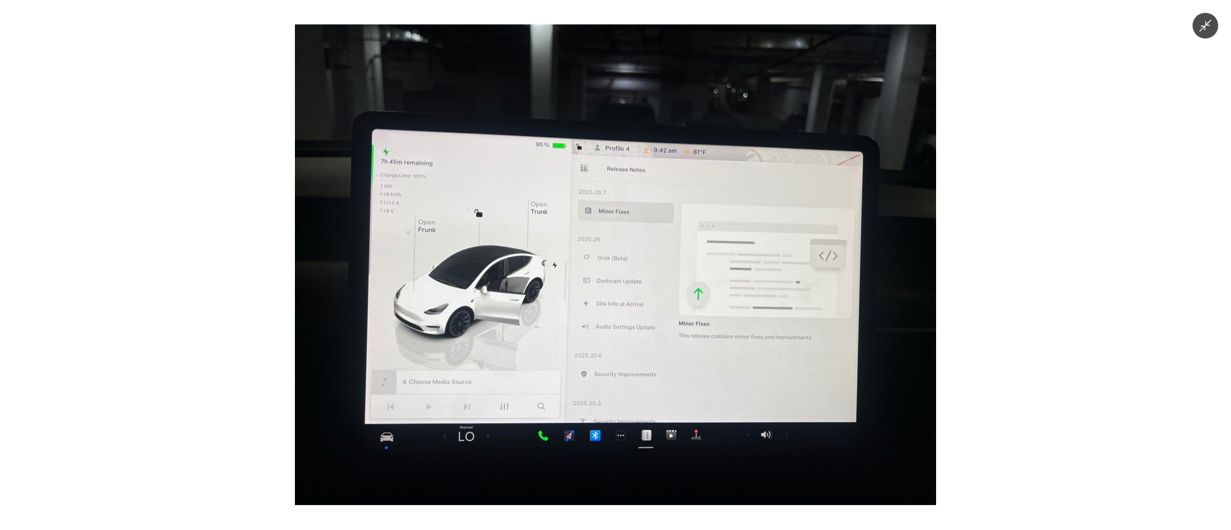
click at [625, 190] on img at bounding box center [615, 264] width 641 height 481
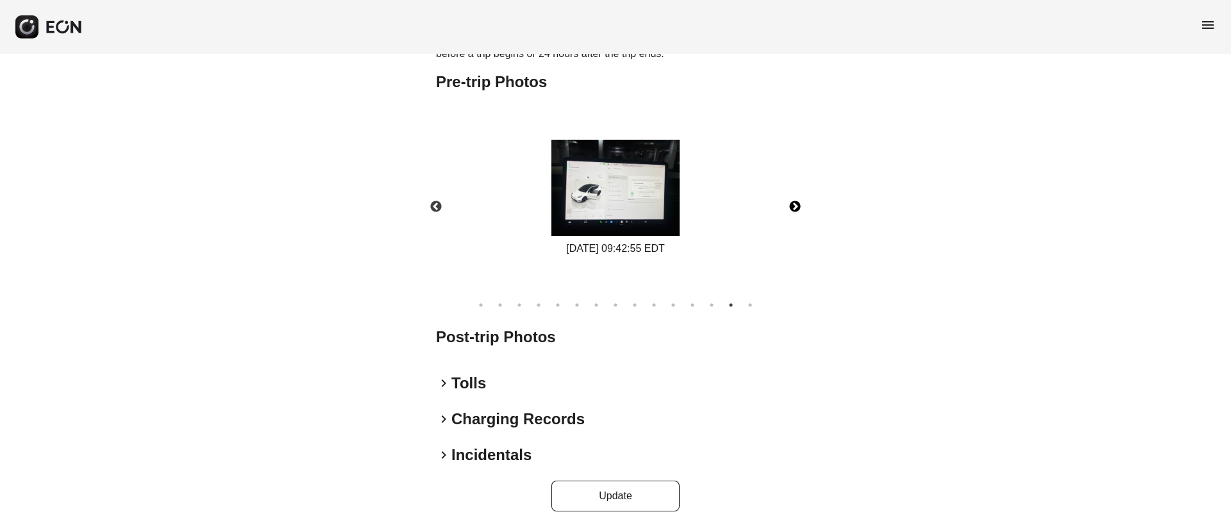
click at [802, 208] on button "Next" at bounding box center [795, 207] width 45 height 45
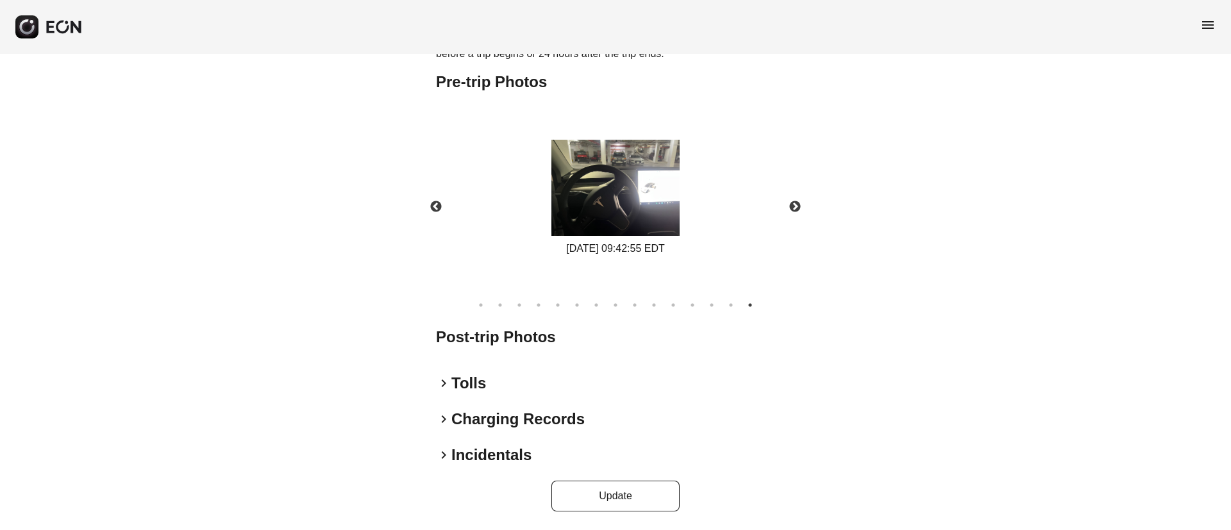
click at [706, 217] on div "09/21/2025 09:42:55 EDT" at bounding box center [615, 199] width 381 height 192
click at [686, 213] on div "09/21/2025 09:42:55 EDT" at bounding box center [615, 198] width 141 height 117
click at [682, 214] on div "09/21/2025 09:42:55 EDT" at bounding box center [615, 198] width 141 height 117
click at [674, 213] on img at bounding box center [616, 188] width 128 height 96
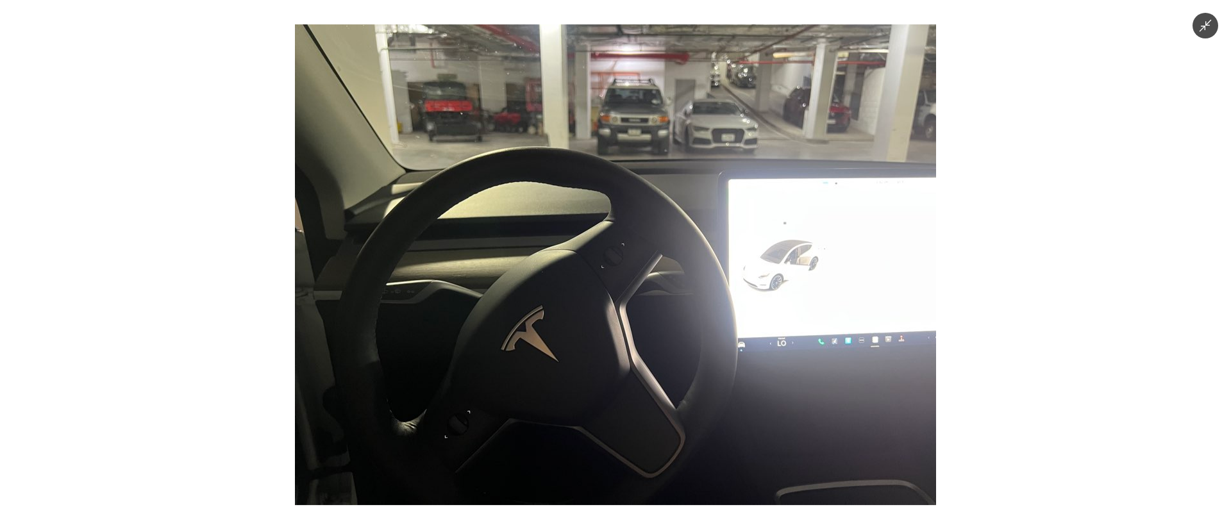
click at [677, 220] on img at bounding box center [615, 264] width 641 height 481
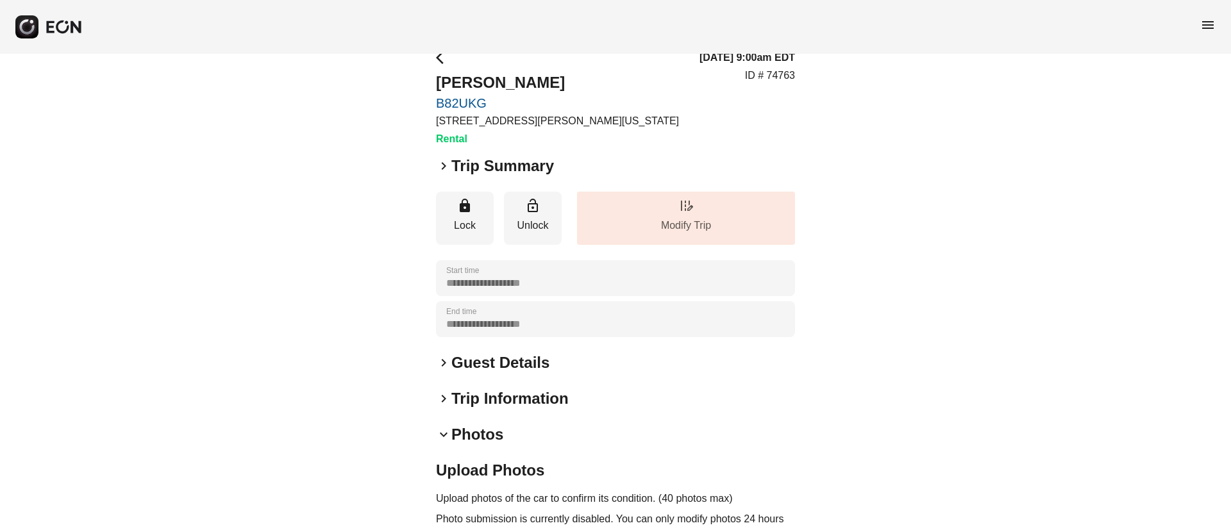
scroll to position [0, 0]
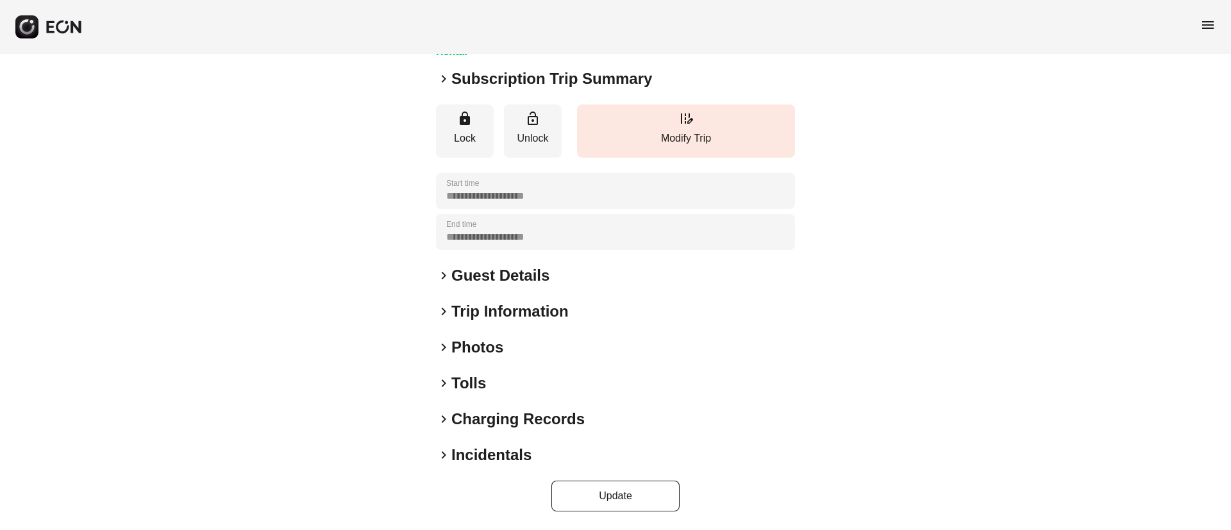
click at [548, 344] on div "keyboard_arrow_right Photos" at bounding box center [615, 347] width 359 height 21
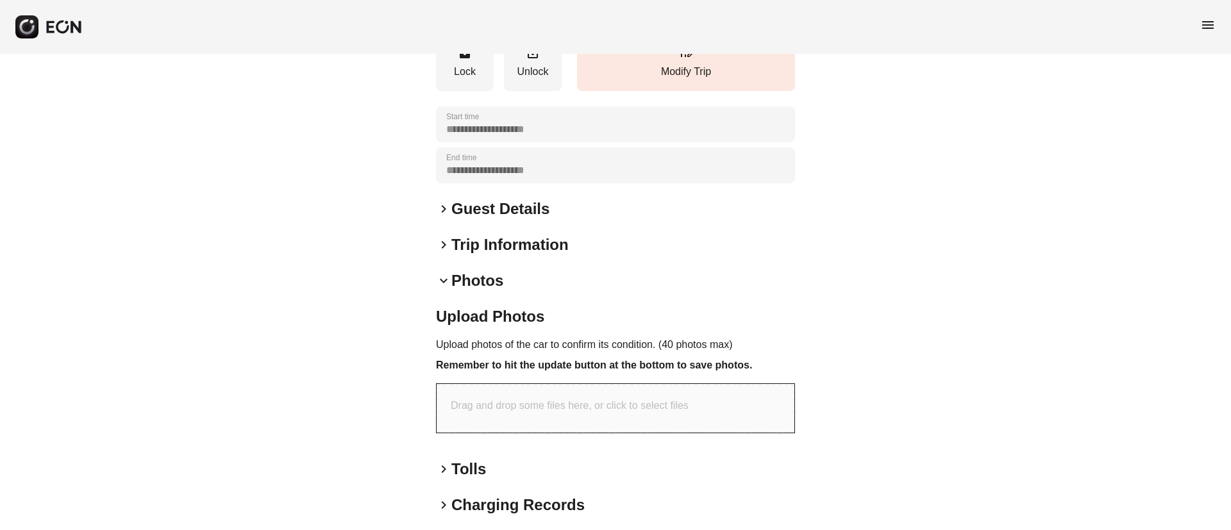
scroll to position [262, 0]
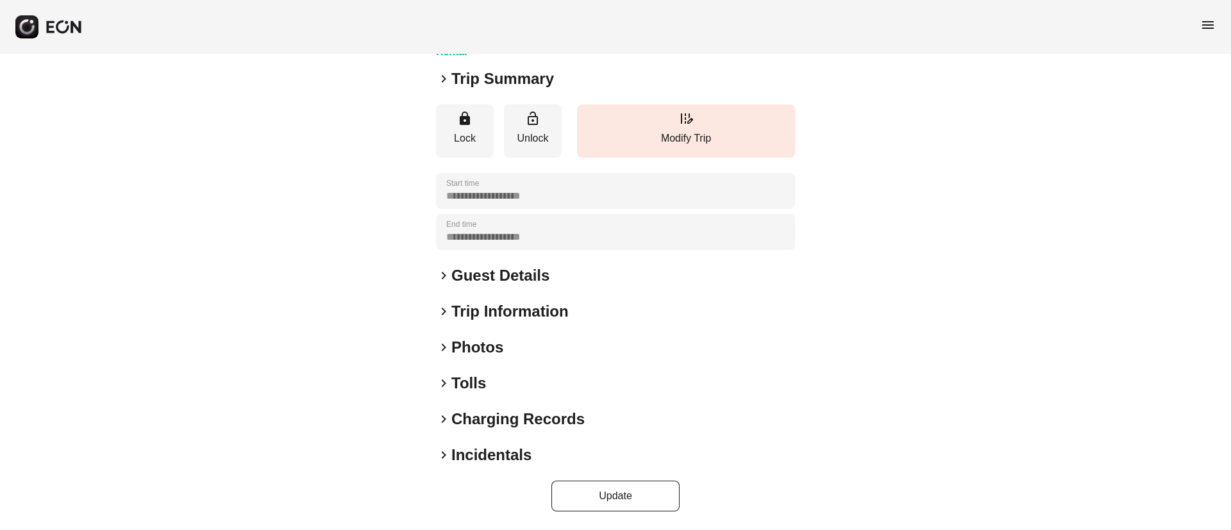
click at [563, 345] on div "keyboard_arrow_right Photos" at bounding box center [615, 347] width 359 height 21
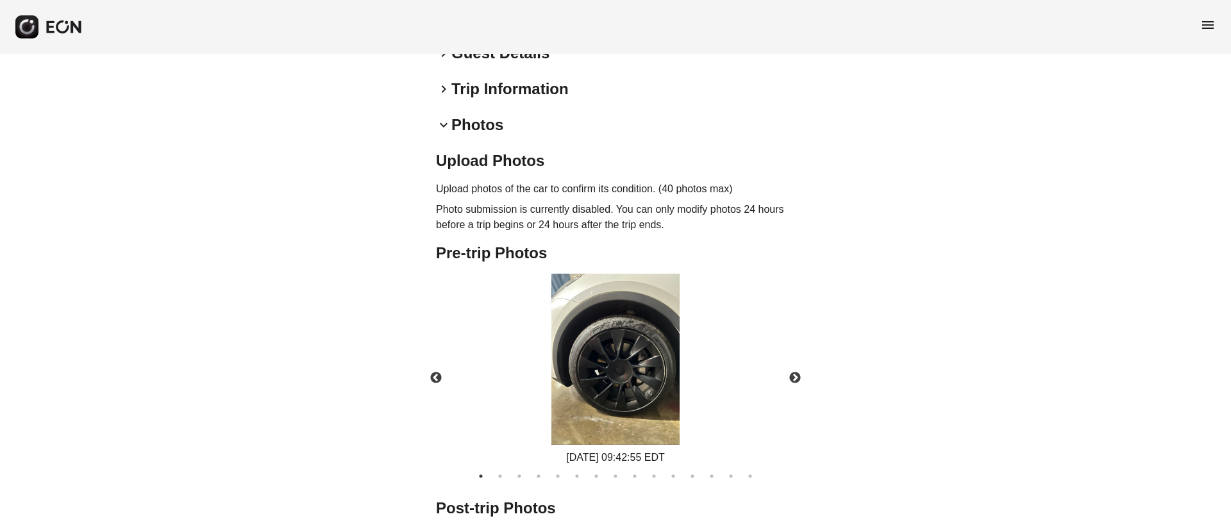
scroll to position [428, 0]
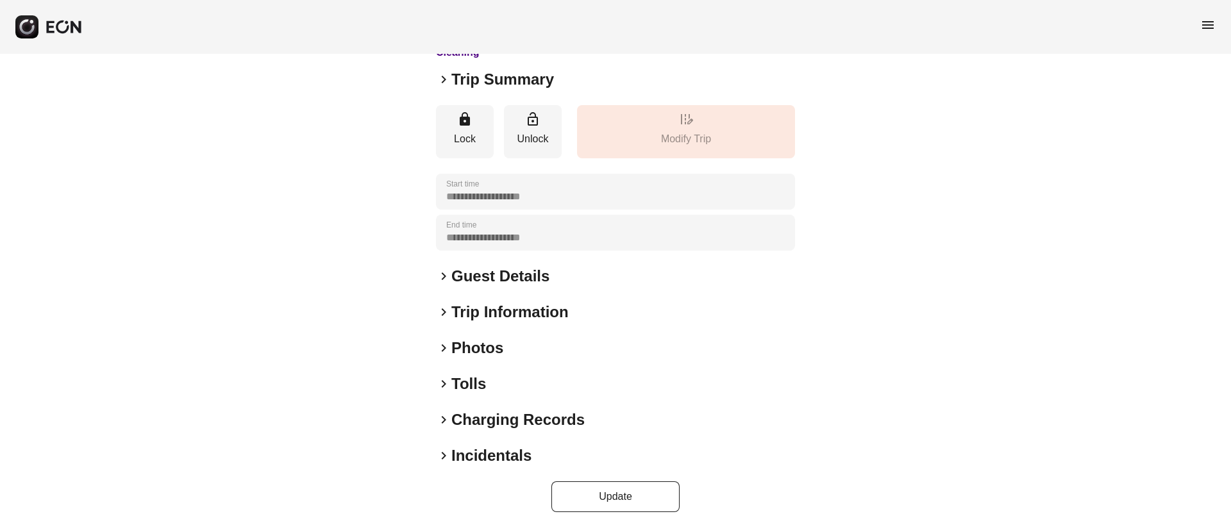
scroll to position [110, 0]
click at [547, 339] on div "keyboard_arrow_right Photos" at bounding box center [615, 347] width 359 height 21
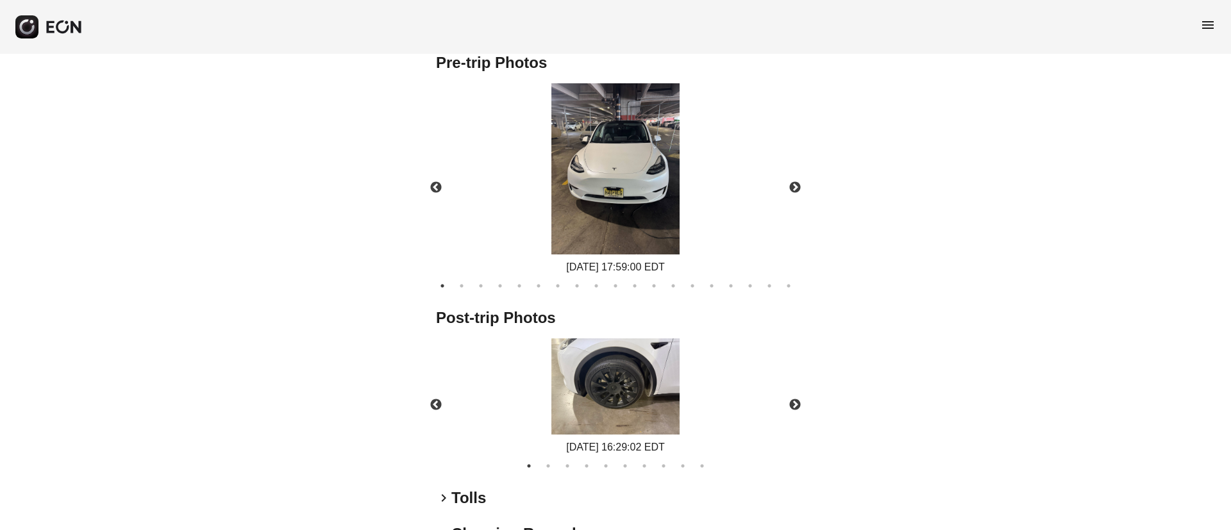
scroll to position [688, 0]
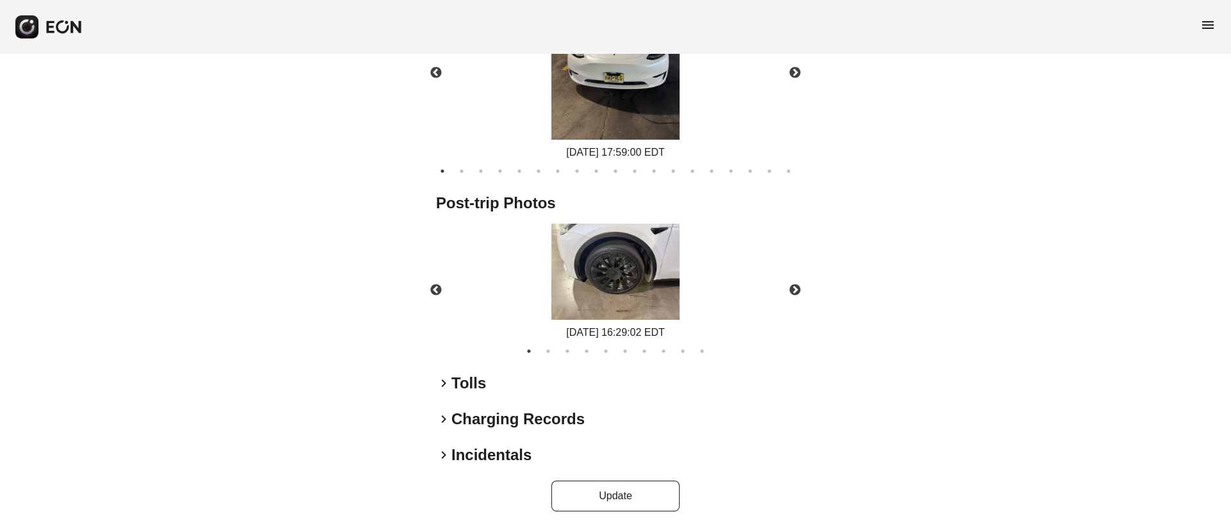
click at [643, 275] on img at bounding box center [616, 272] width 128 height 96
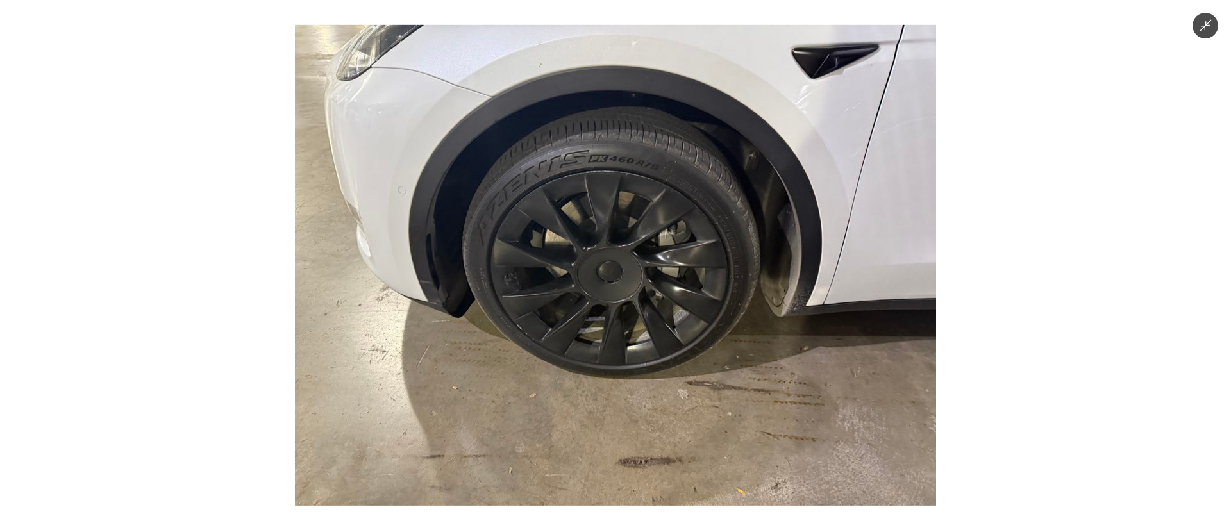
click at [643, 275] on img at bounding box center [615, 264] width 641 height 481
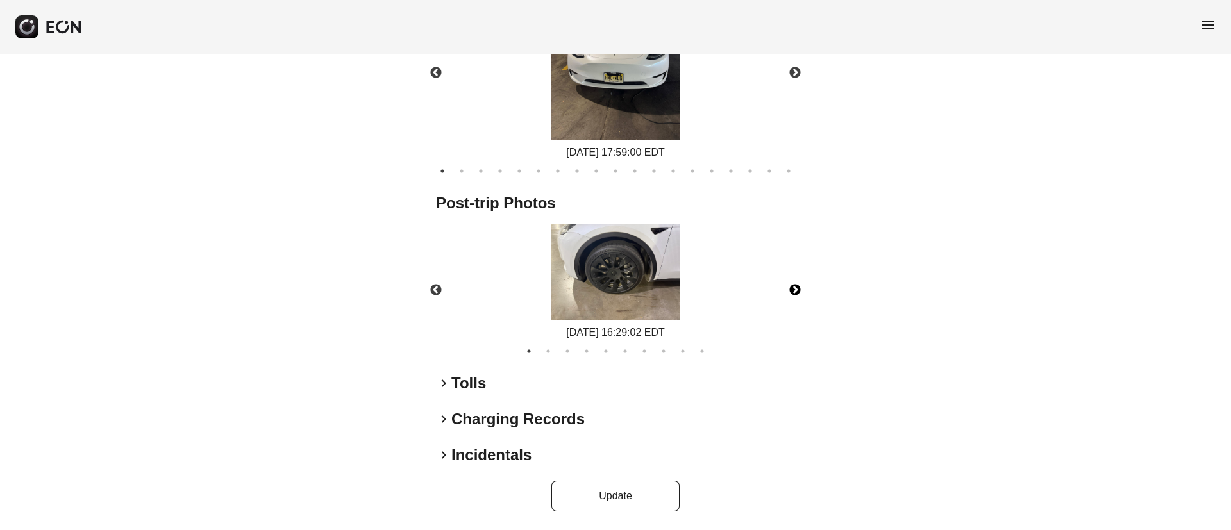
click at [795, 282] on button "Next" at bounding box center [795, 290] width 45 height 45
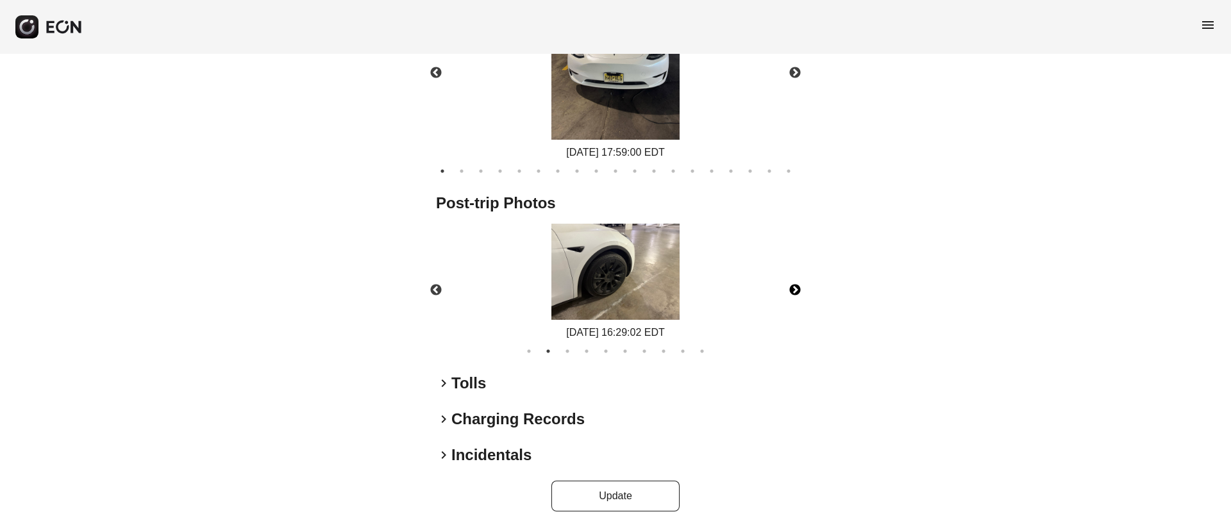
click at [793, 283] on button "Next" at bounding box center [795, 290] width 45 height 45
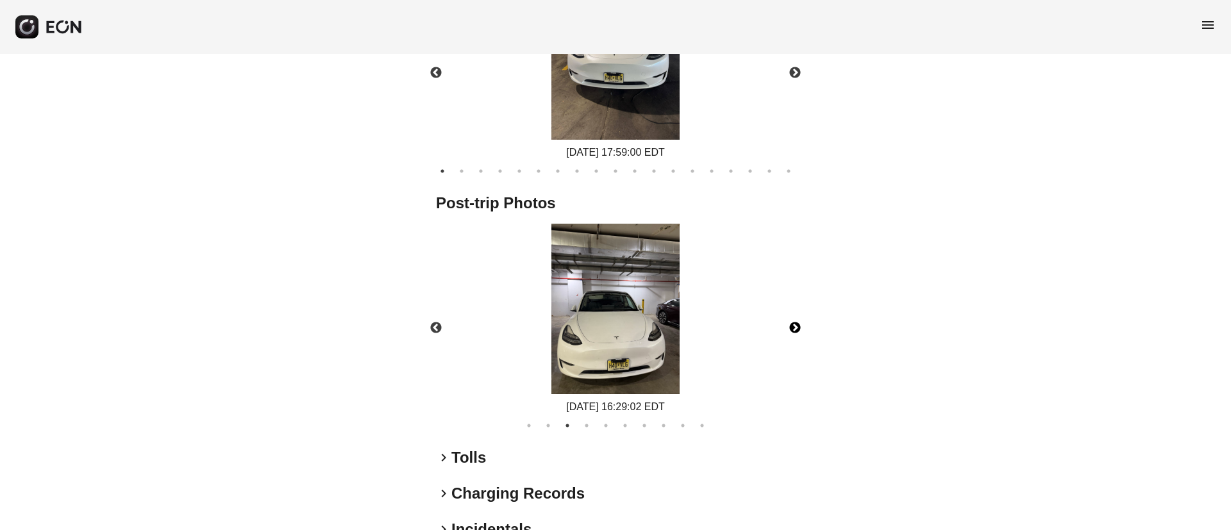
click at [594, 323] on img at bounding box center [616, 309] width 128 height 171
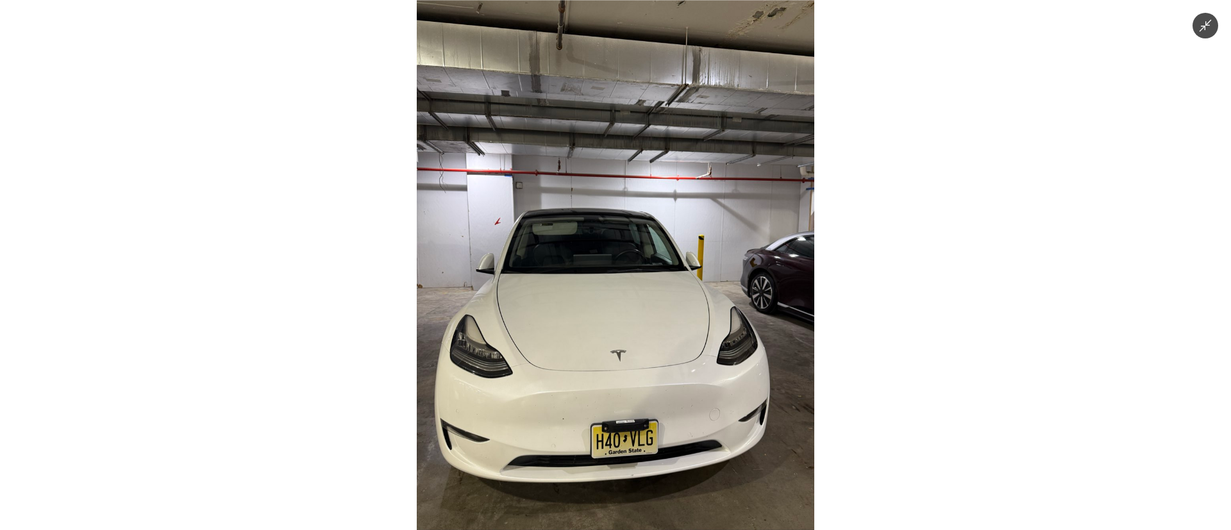
click at [594, 323] on img at bounding box center [616, 265] width 398 height 530
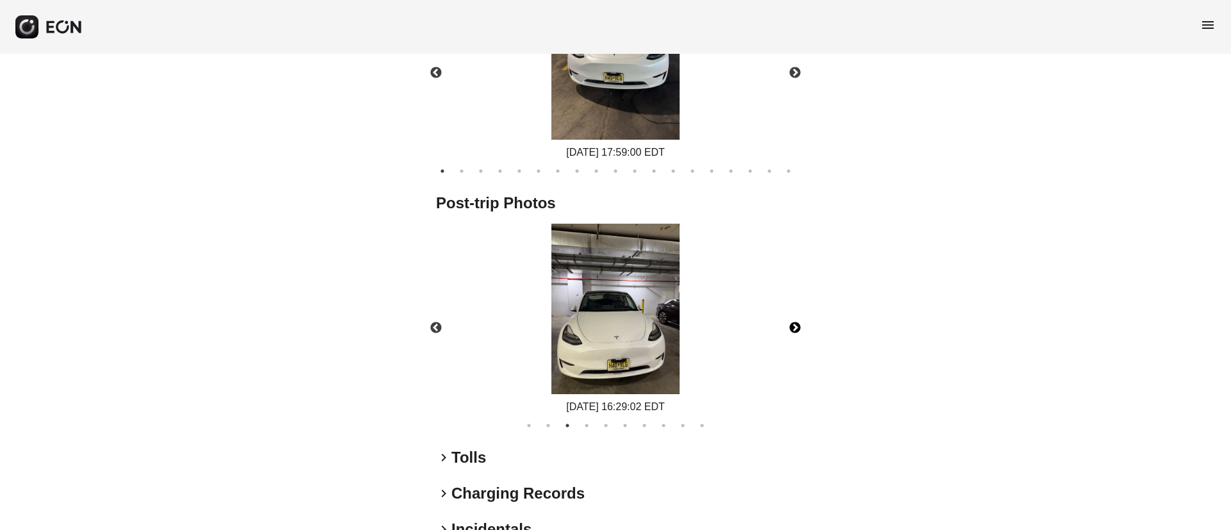
click at [796, 326] on button "Next" at bounding box center [795, 328] width 45 height 45
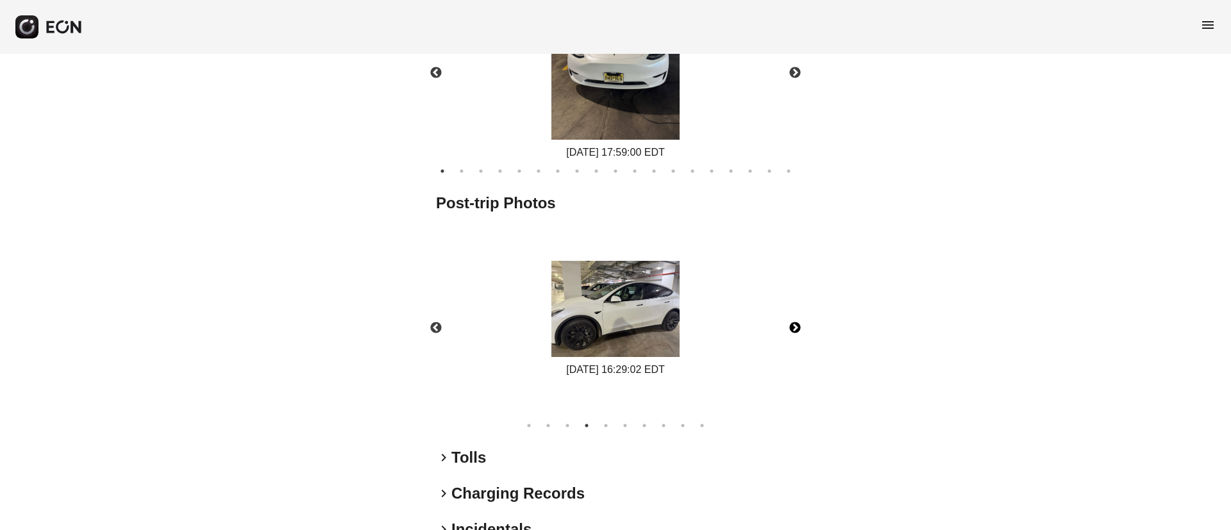
click at [796, 326] on button "Next" at bounding box center [795, 328] width 45 height 45
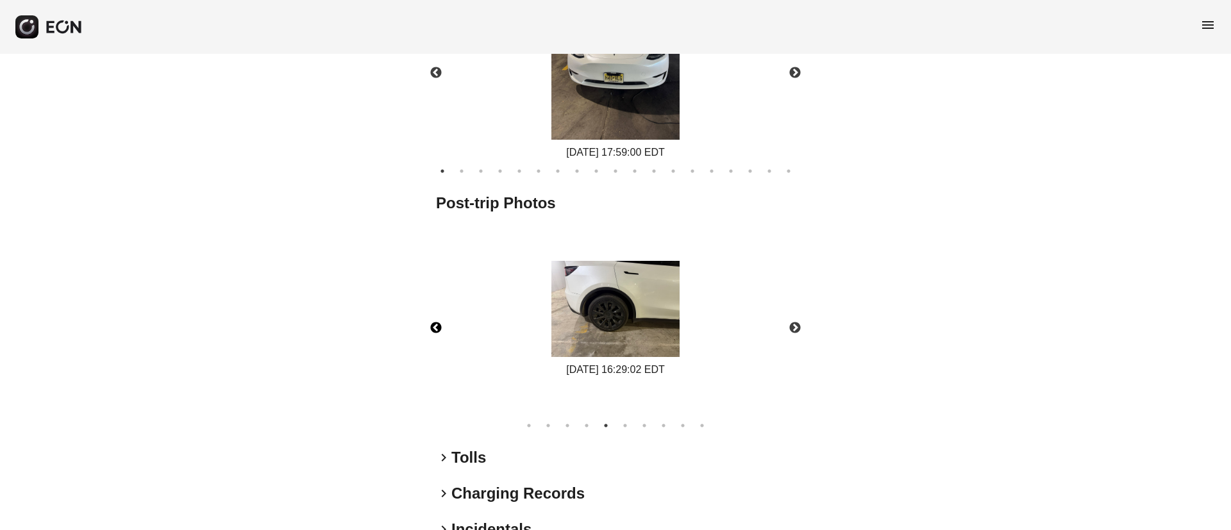
click at [438, 328] on button "Previous" at bounding box center [436, 328] width 45 height 45
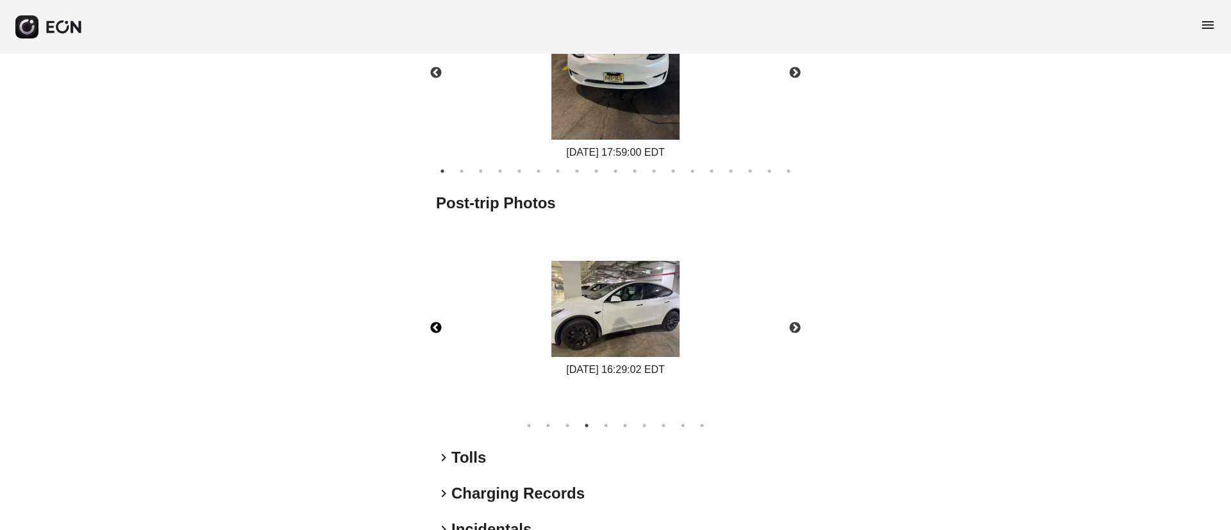
click at [592, 317] on img at bounding box center [616, 309] width 128 height 96
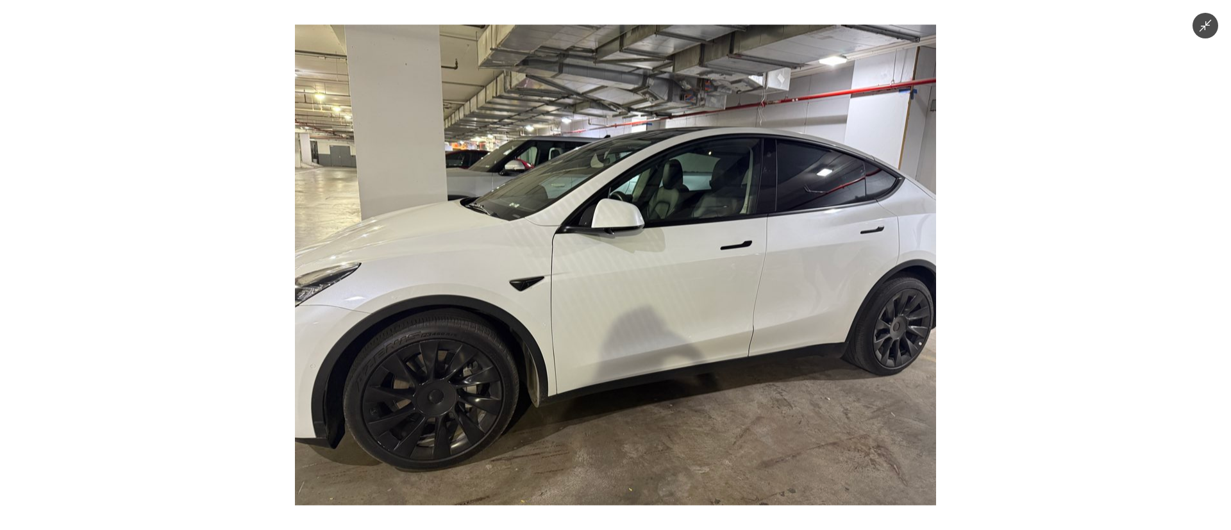
click at [592, 317] on img at bounding box center [615, 264] width 641 height 481
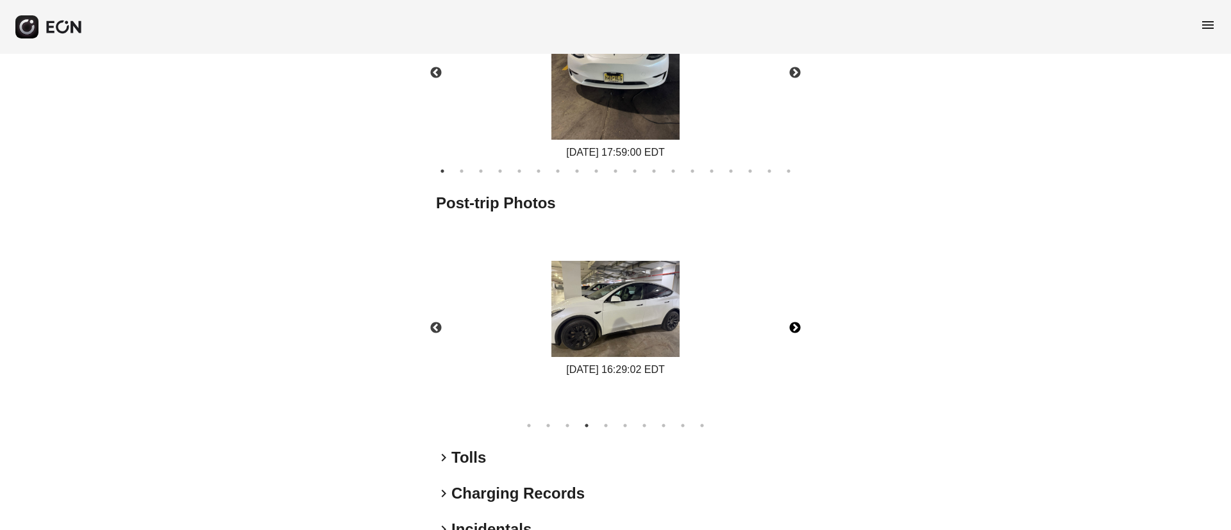
click at [801, 326] on button "Next" at bounding box center [795, 328] width 45 height 45
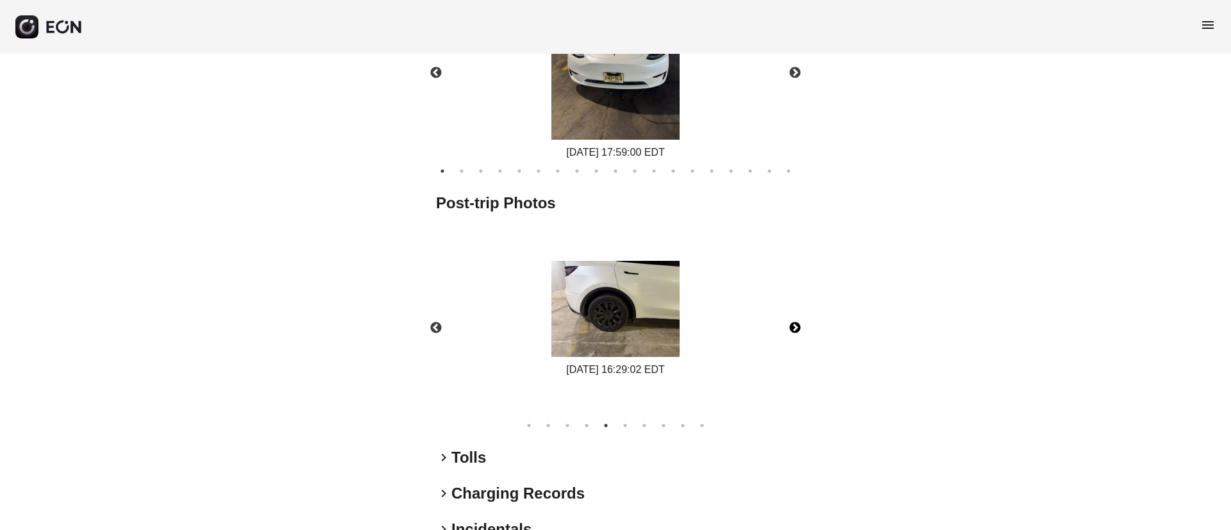
click at [801, 326] on button "Next" at bounding box center [795, 328] width 45 height 45
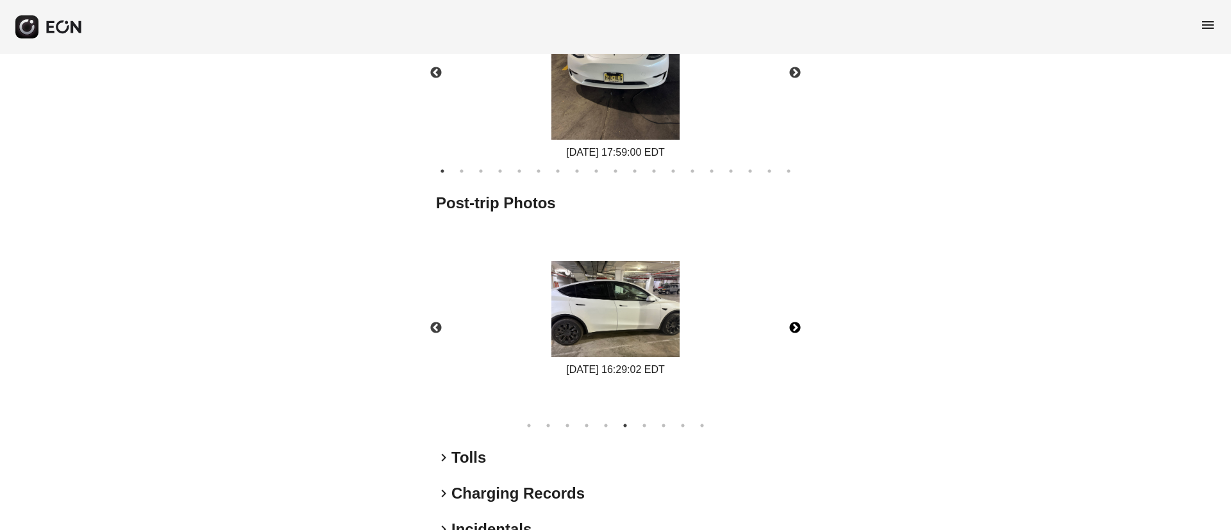
click at [801, 326] on button "Next" at bounding box center [795, 328] width 45 height 45
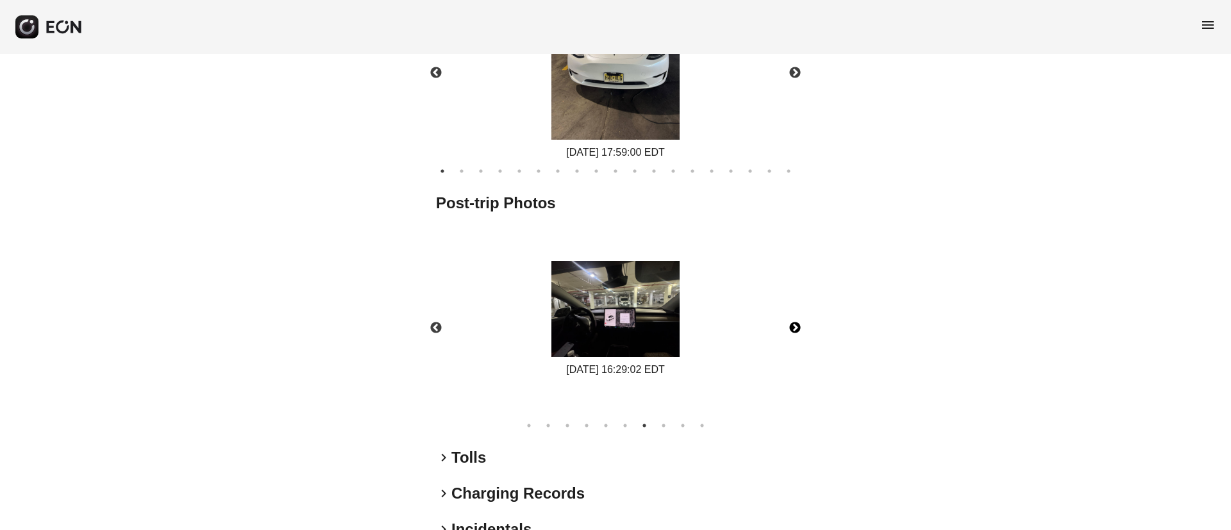
click at [661, 318] on img at bounding box center [616, 309] width 128 height 96
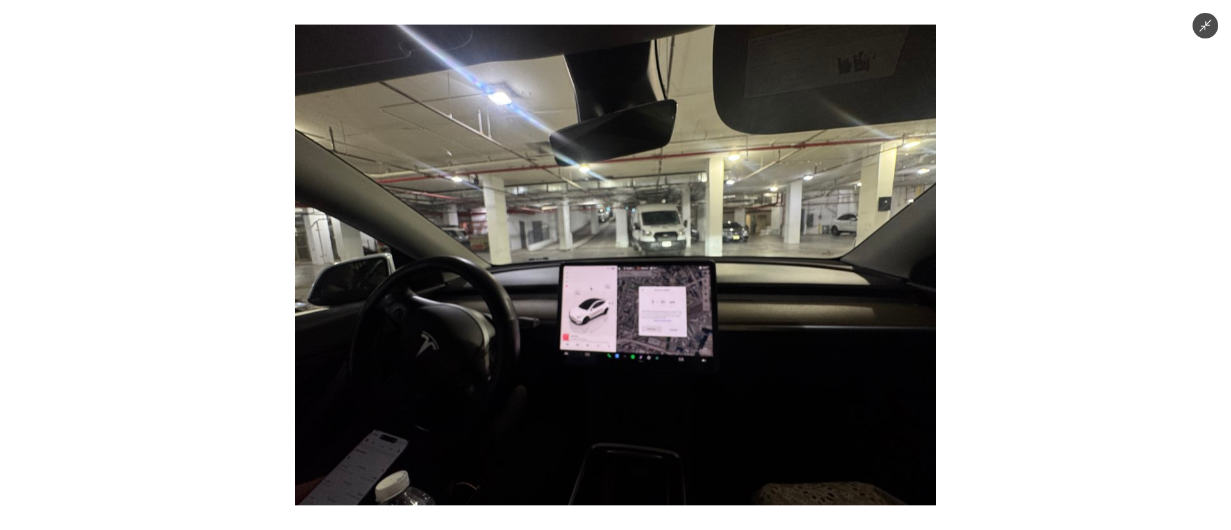
click at [661, 318] on img at bounding box center [615, 264] width 641 height 481
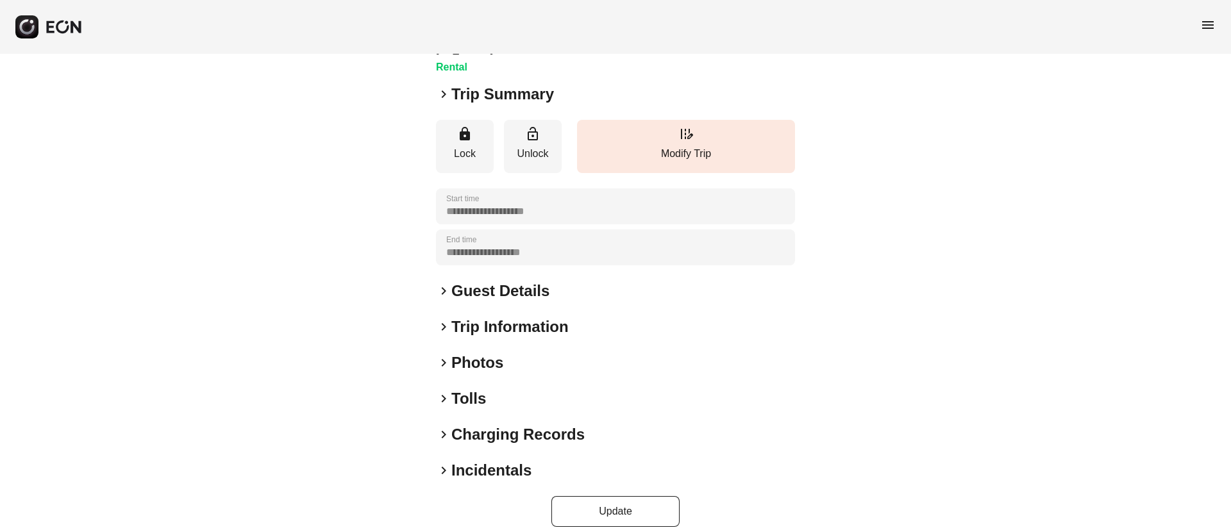
click at [525, 353] on div "keyboard_arrow_right Photos" at bounding box center [615, 363] width 359 height 21
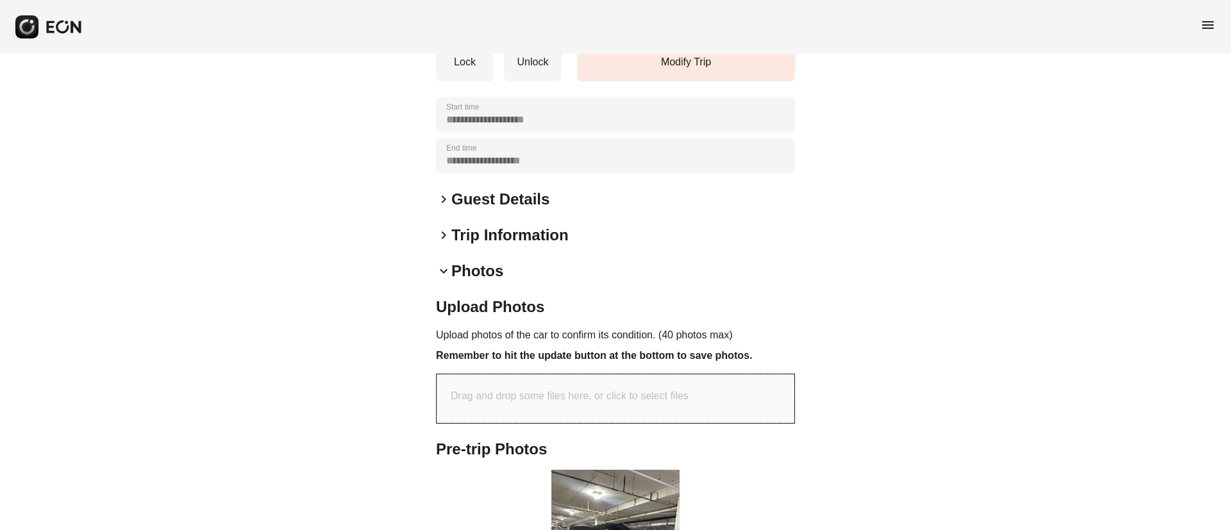
scroll to position [571, 0]
